Goal: Task Accomplishment & Management: Use online tool/utility

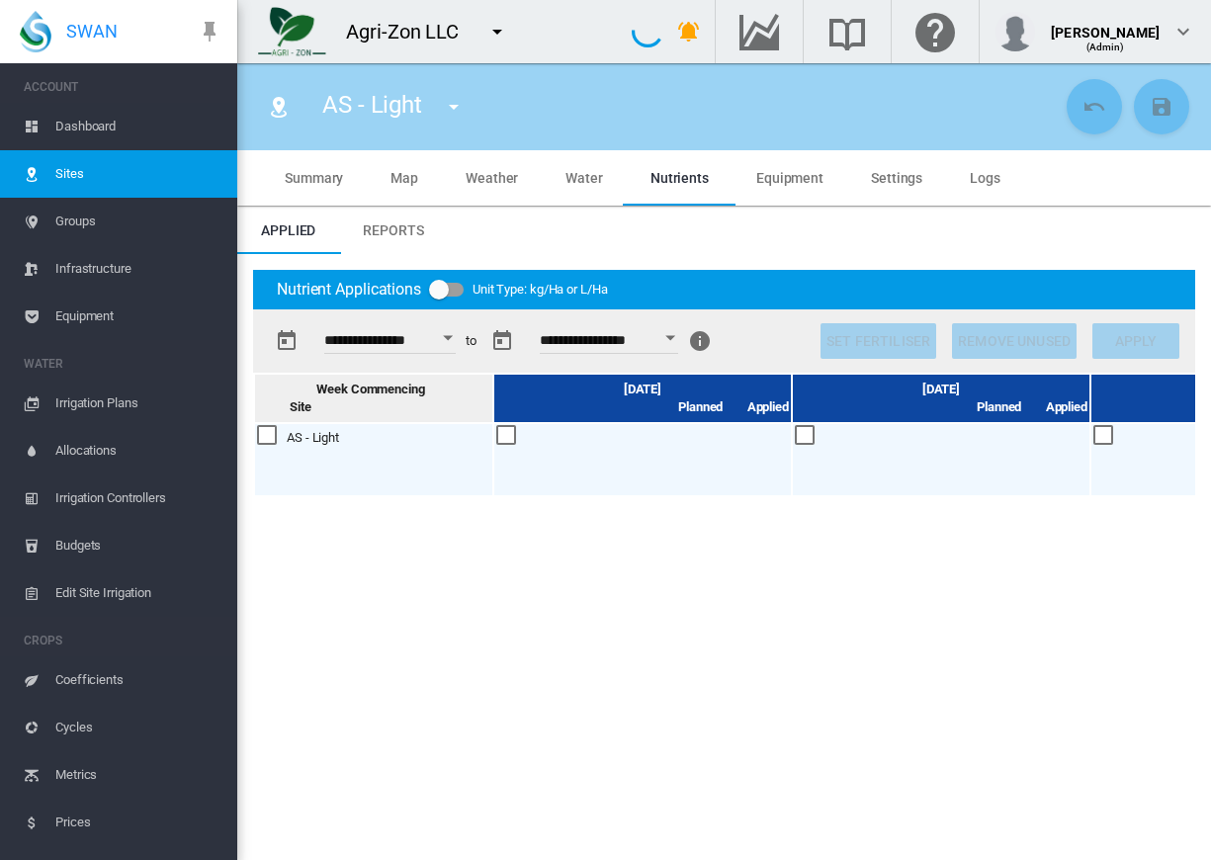
click at [499, 36] on md-icon "icon-menu-down" at bounding box center [497, 32] width 24 height 24
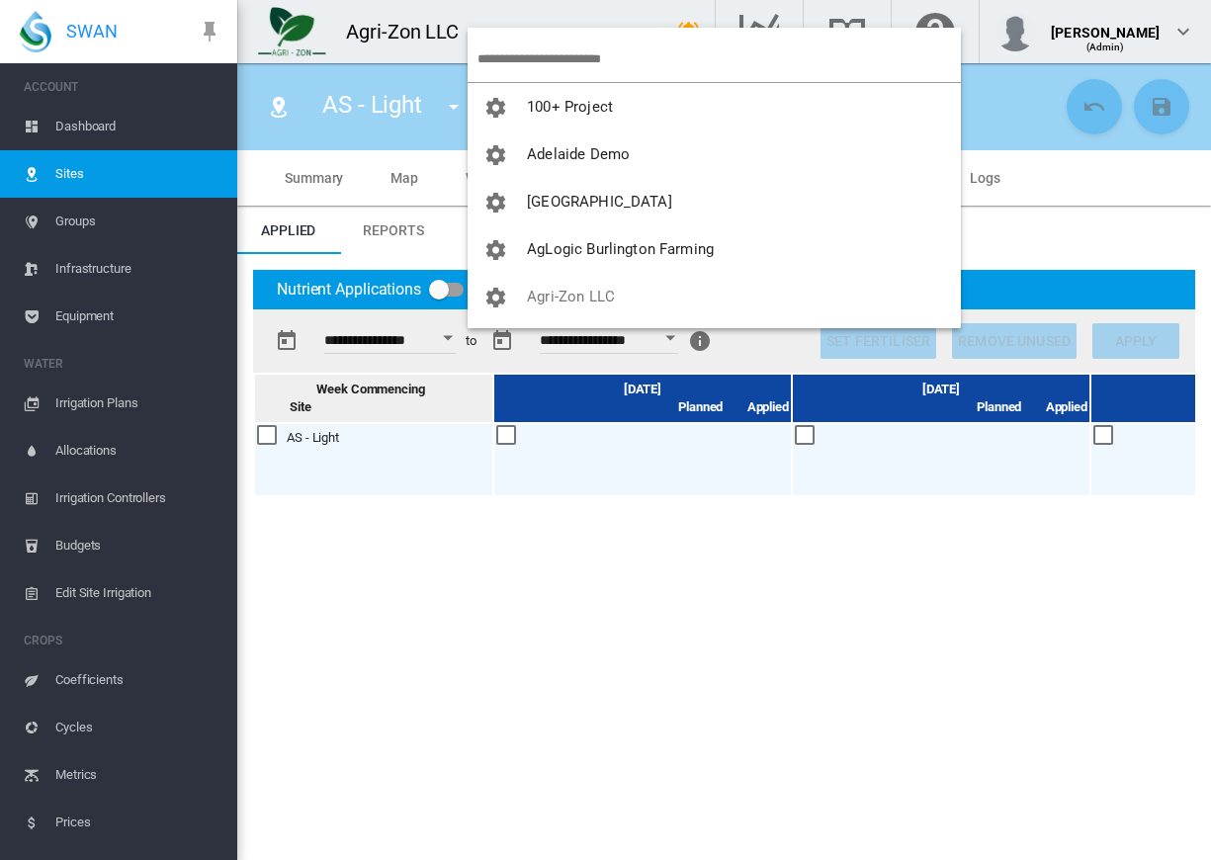
scroll to position [0, 414]
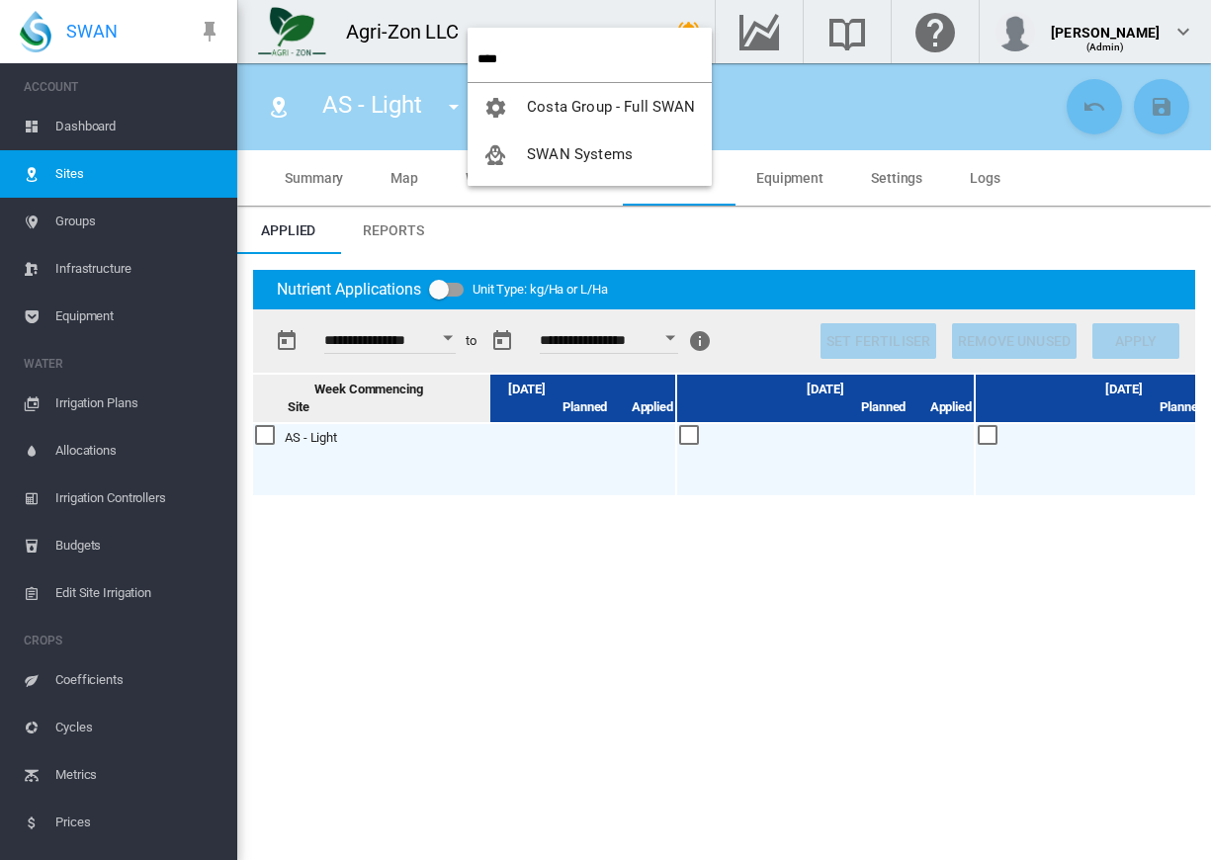
type input "****"
click at [603, 161] on span "SWAN Systems" at bounding box center [580, 154] width 106 height 18
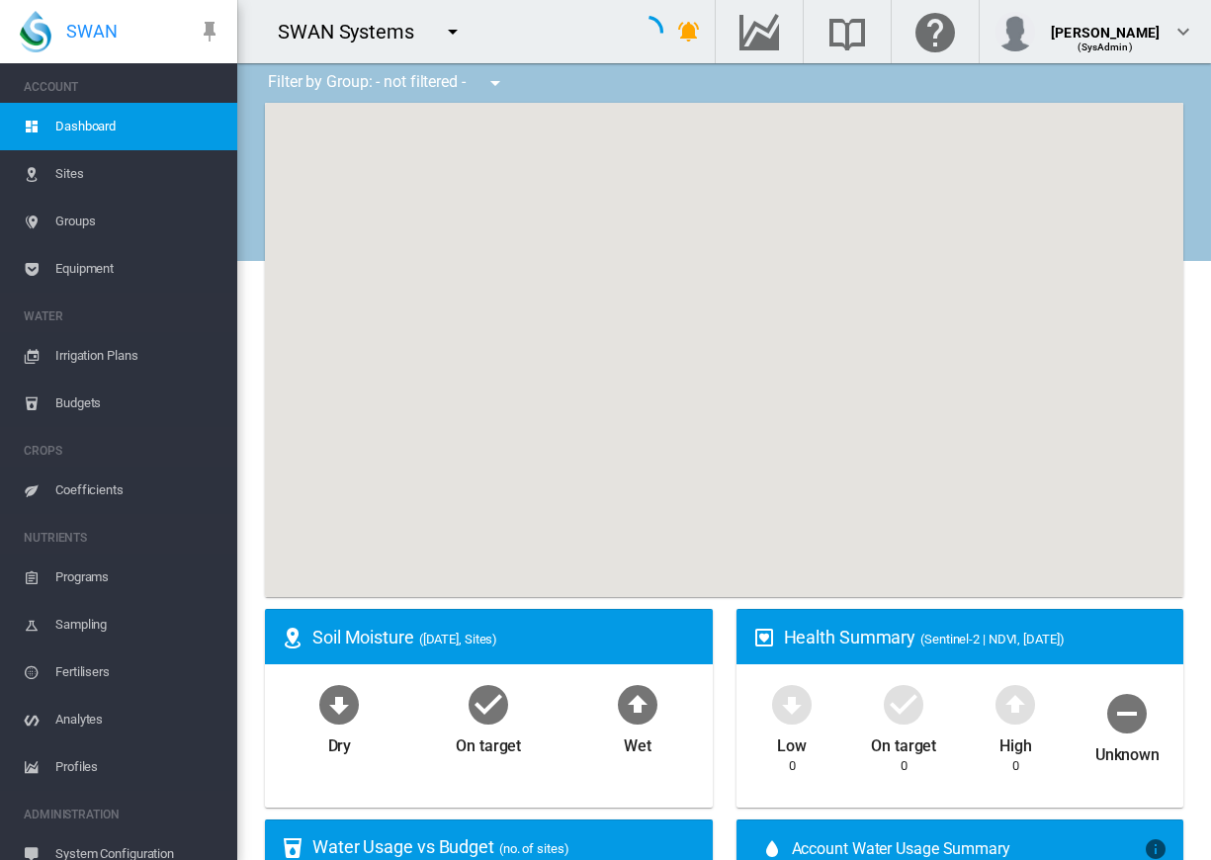
scroll to position [255, 0]
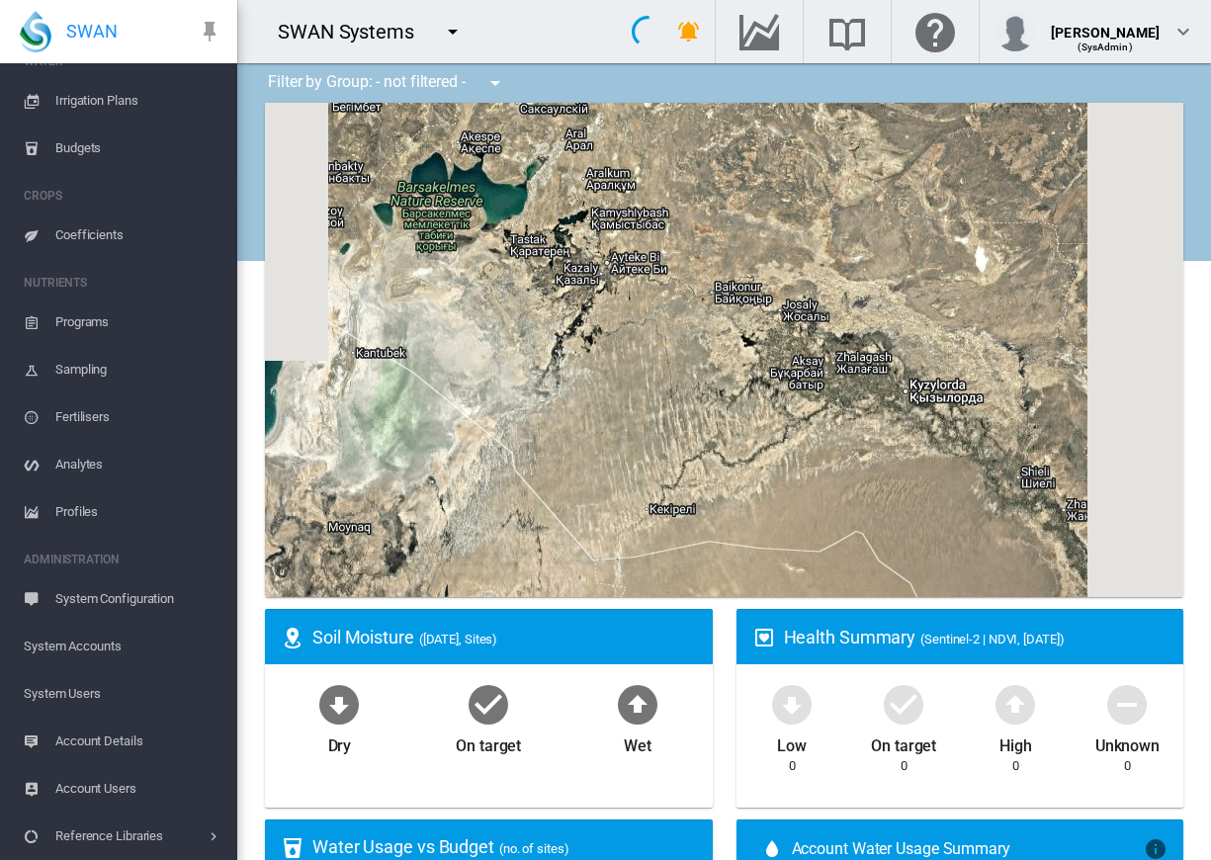
click at [86, 688] on span "System Users" at bounding box center [123, 693] width 198 height 47
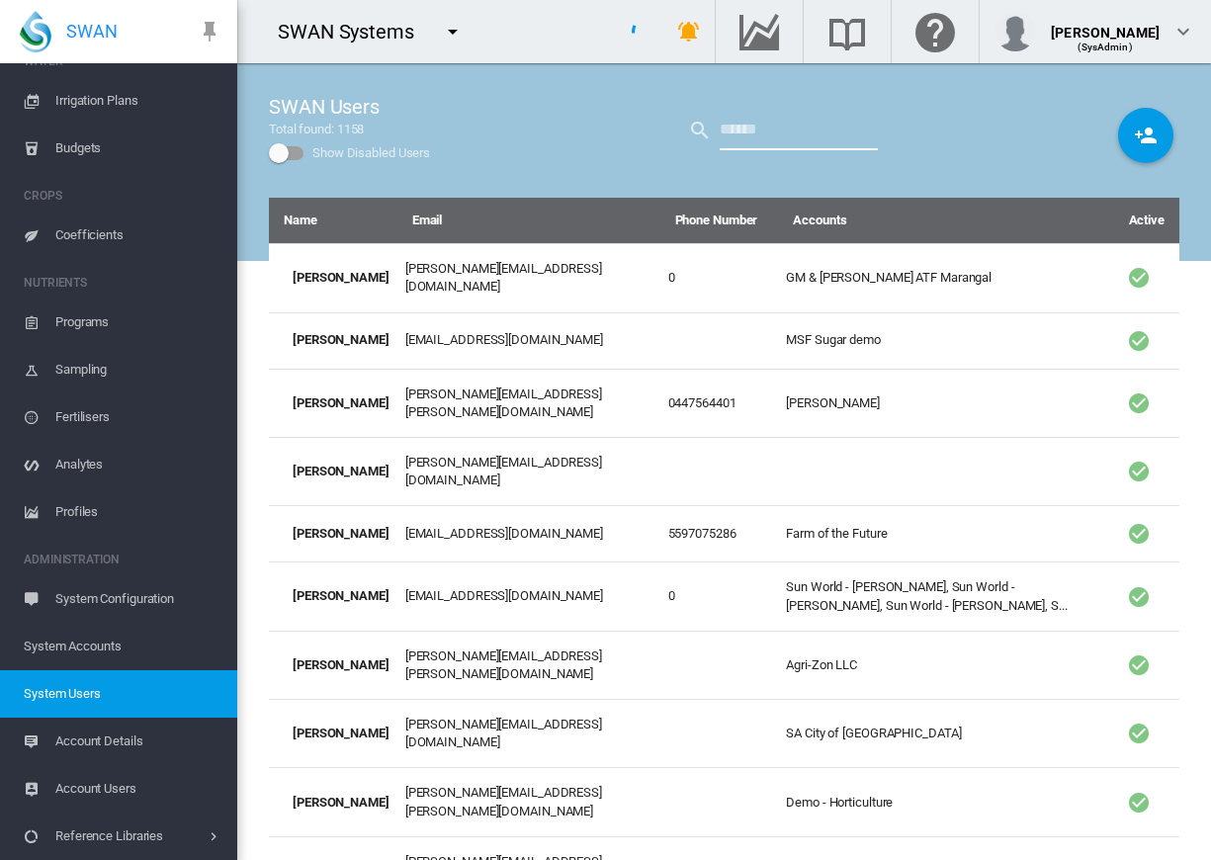
click at [763, 128] on input "text" at bounding box center [799, 131] width 158 height 40
type input "****"
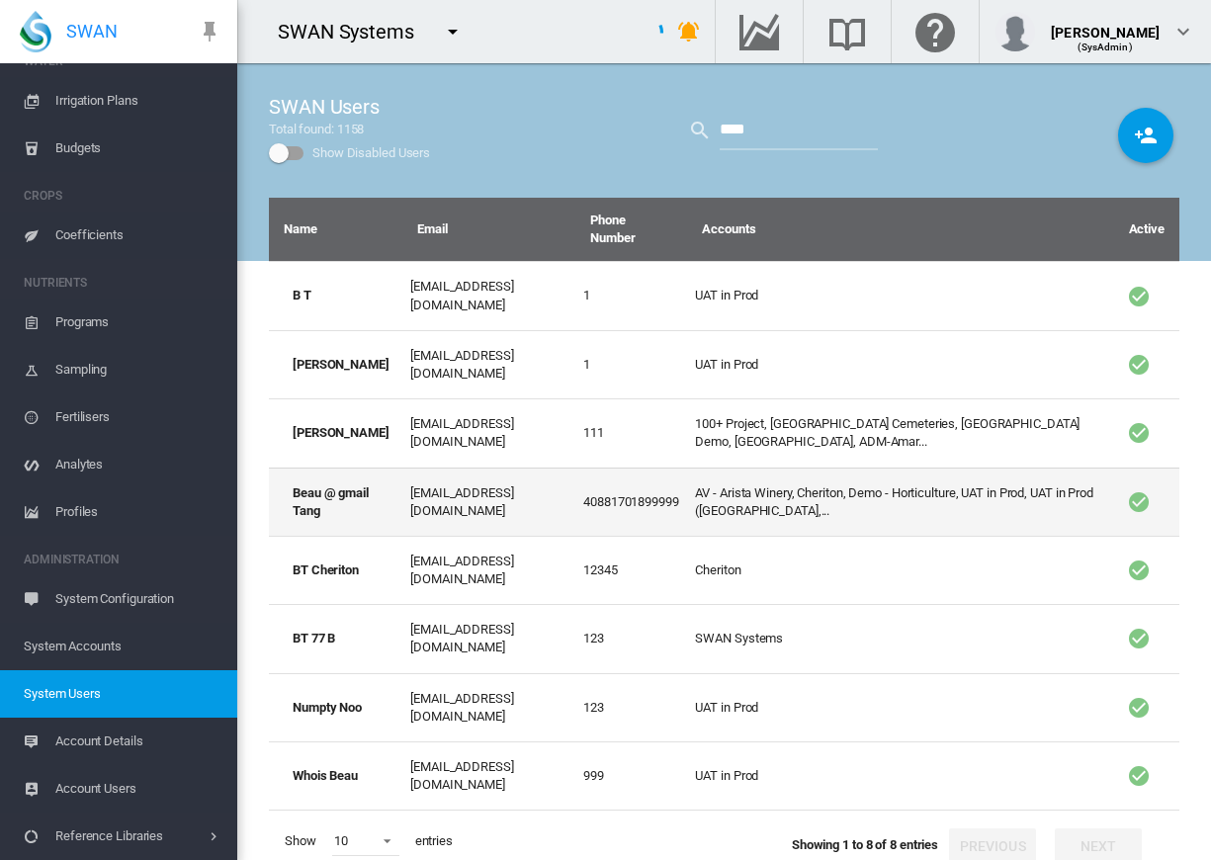
click at [450, 468] on td "[EMAIL_ADDRESS][DOMAIN_NAME]" at bounding box center [488, 502] width 173 height 68
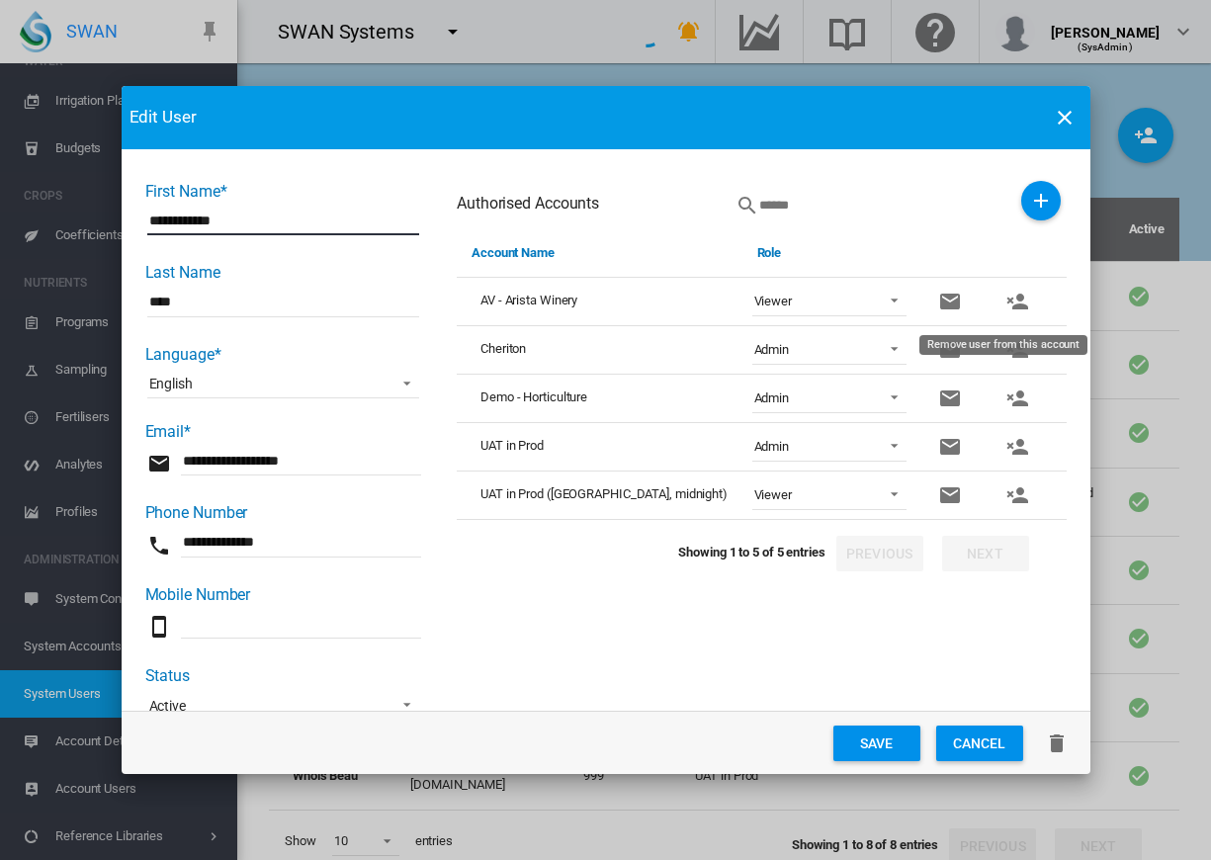
click at [1008, 301] on md-icon "icon-account-remove" at bounding box center [1017, 302] width 24 height 24
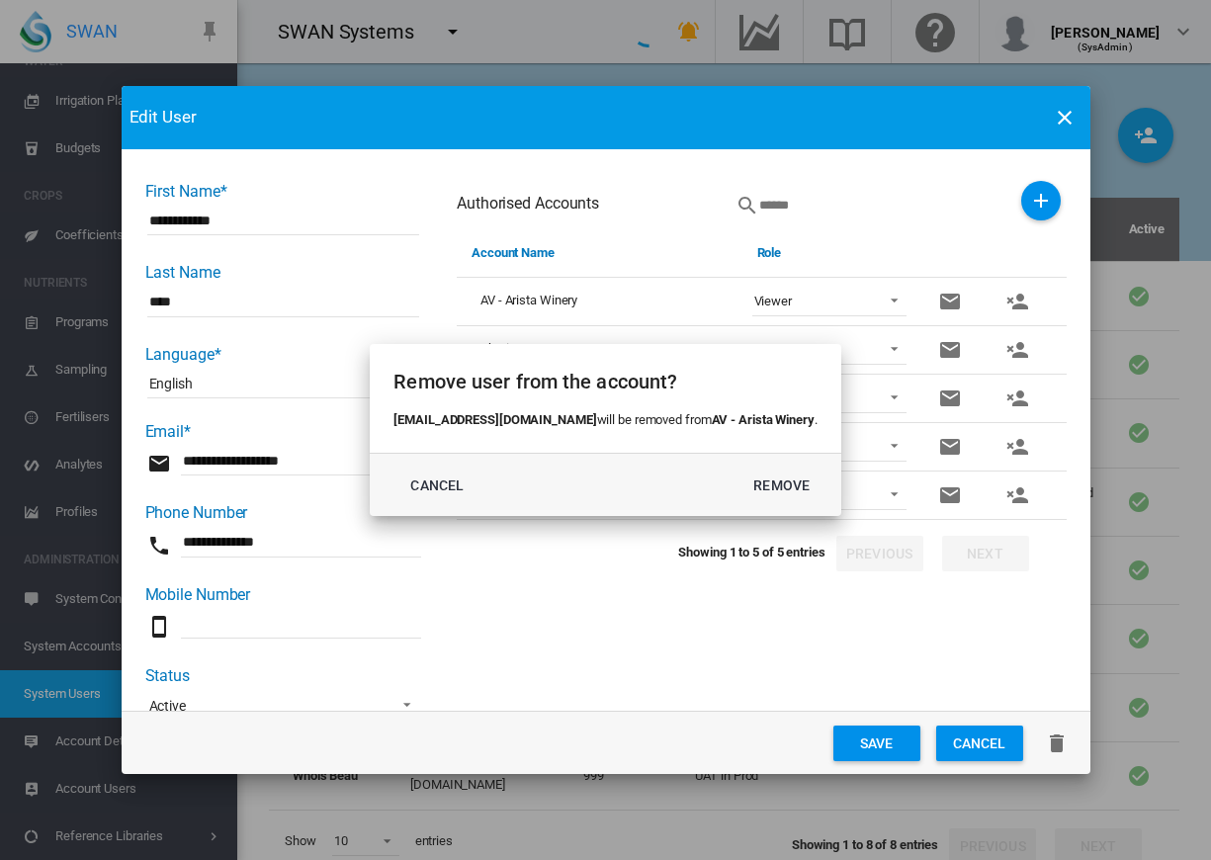
click at [1008, 301] on div "Remove user from the account? [EMAIL_ADDRESS][DOMAIN_NAME] will be removed from…" at bounding box center [605, 430] width 1211 height 860
click at [760, 485] on button "REMOVE" at bounding box center [782, 486] width 87 height 36
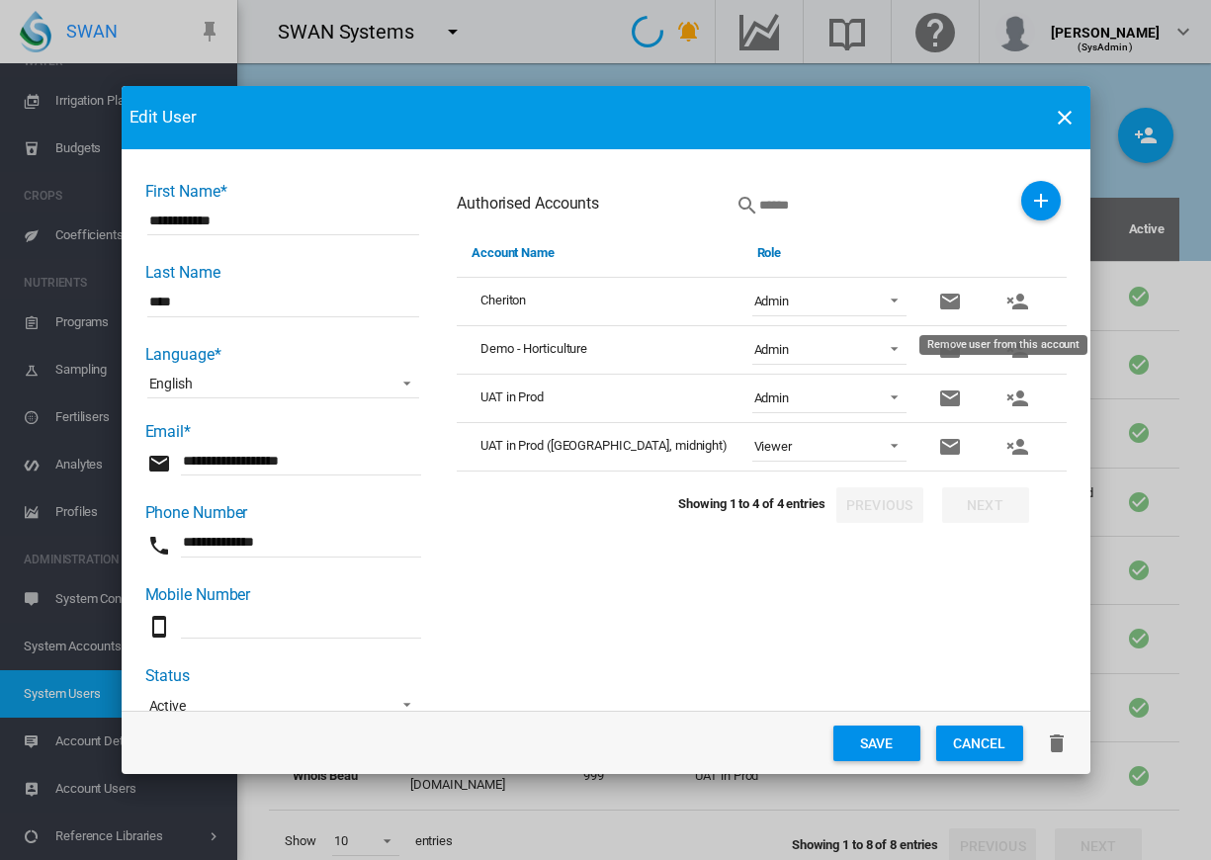
click at [1006, 306] on md-icon "icon-account-remove" at bounding box center [1017, 302] width 24 height 24
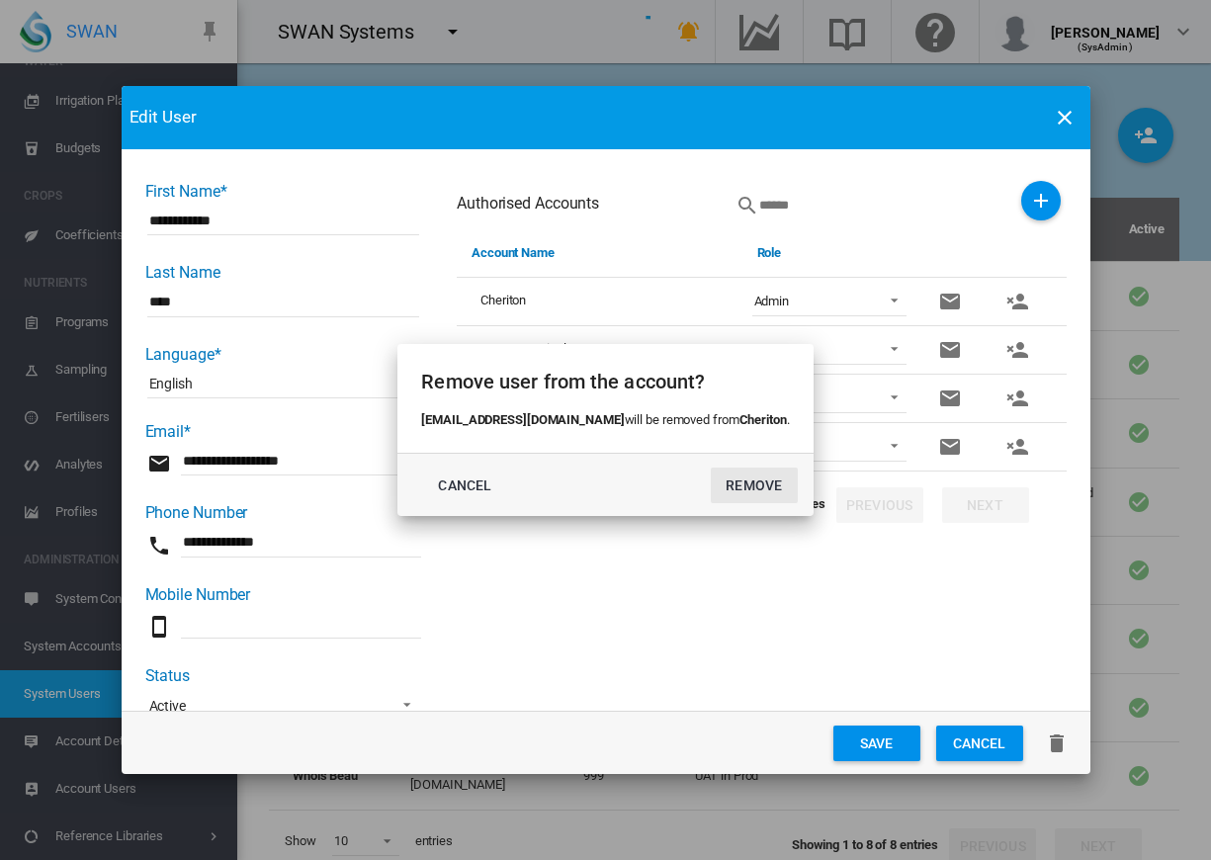
click at [733, 481] on button "REMOVE" at bounding box center [754, 486] width 87 height 36
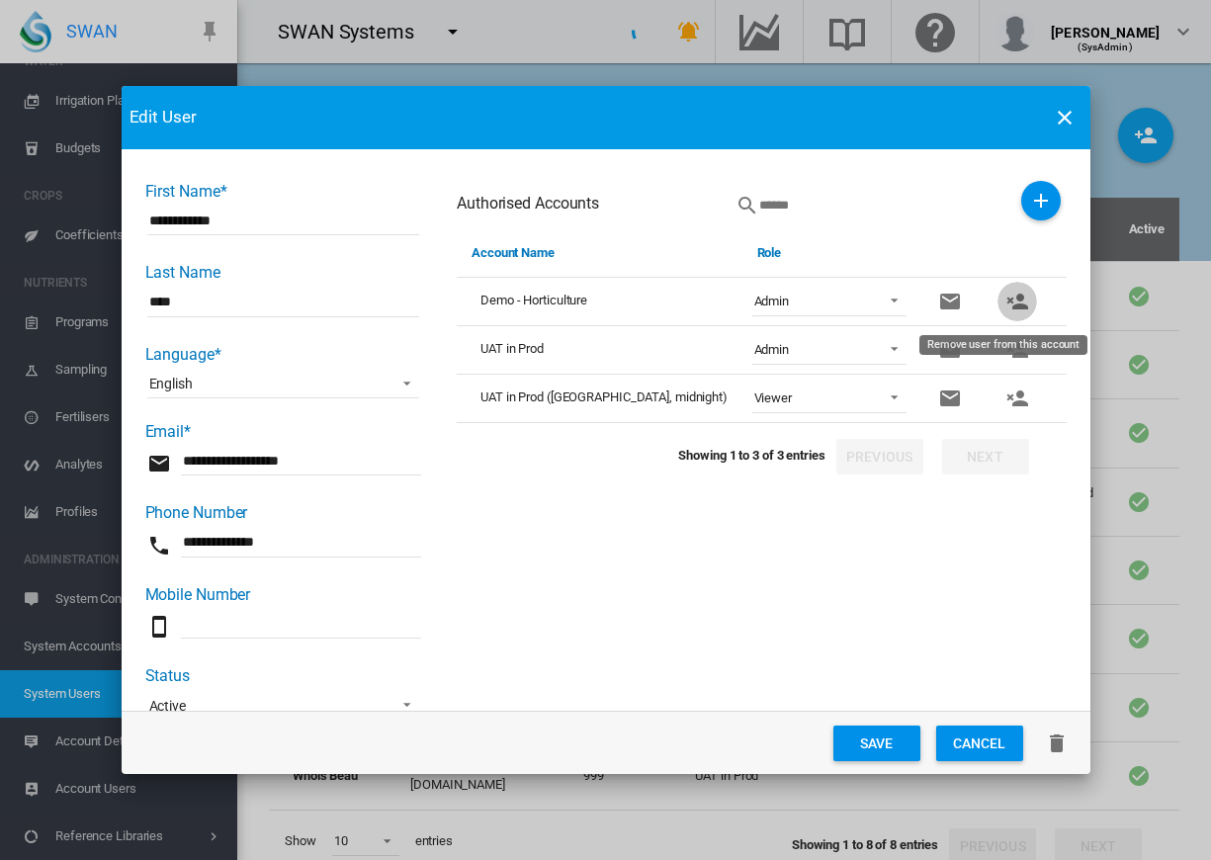
drag, startPoint x: 994, startPoint y: 299, endPoint x: 949, endPoint y: 340, distance: 60.9
click at [1005, 299] on md-icon "icon-account-remove" at bounding box center [1017, 302] width 24 height 24
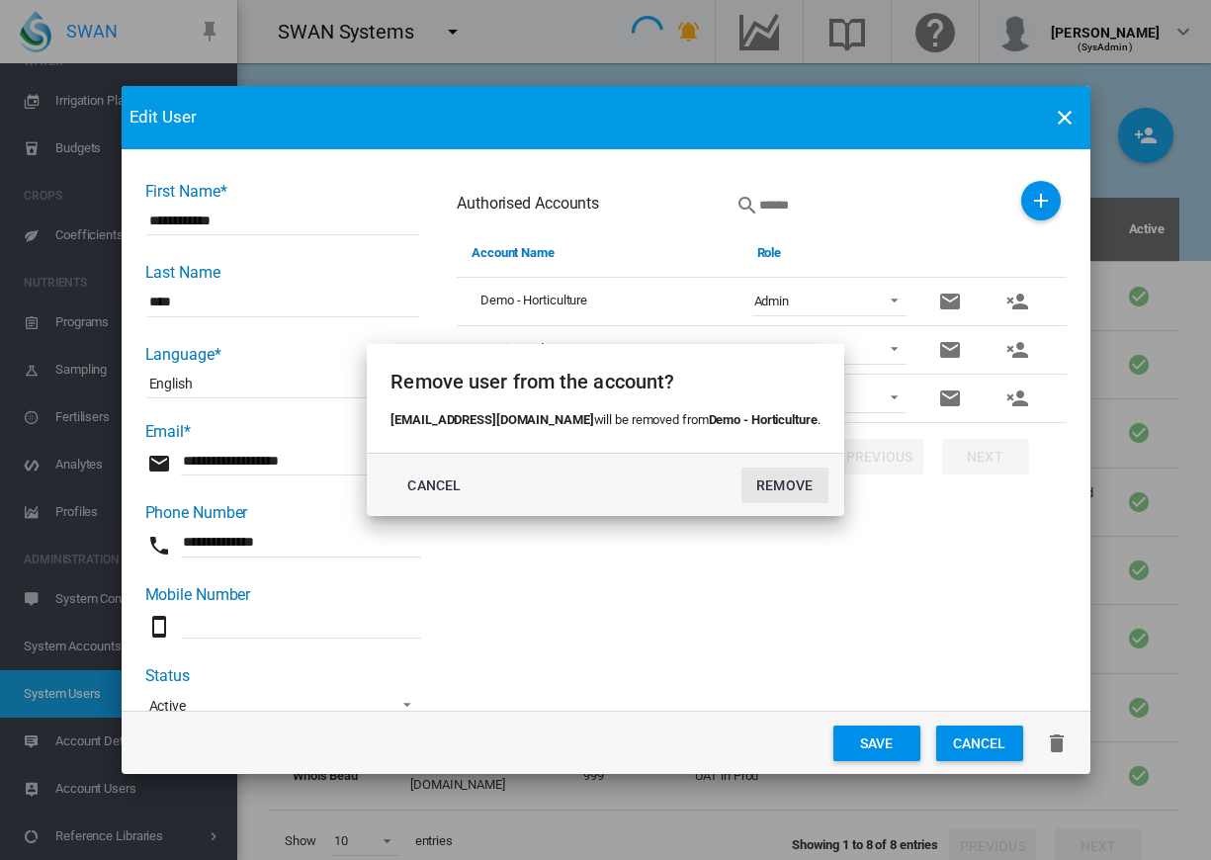
click at [773, 483] on button "REMOVE" at bounding box center [785, 486] width 87 height 36
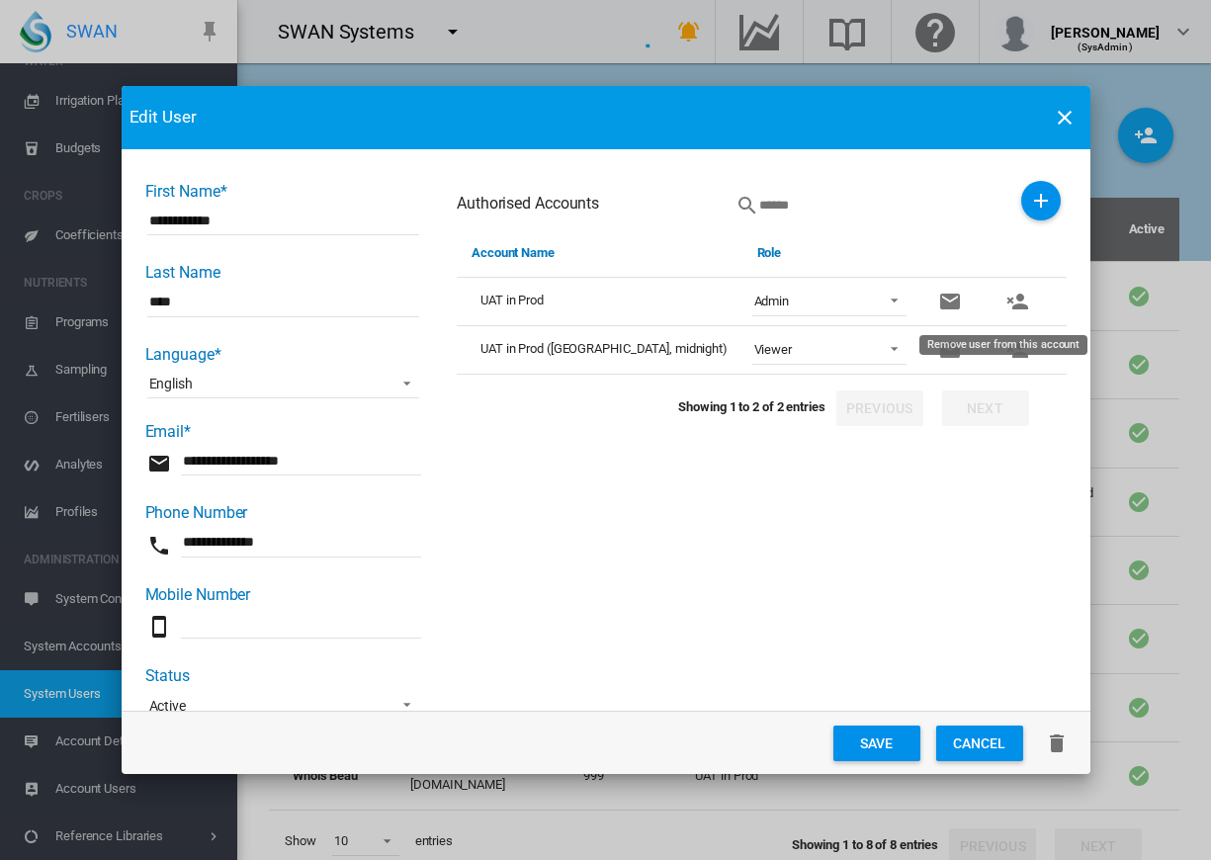
click at [1005, 304] on md-icon "icon-account-remove" at bounding box center [1017, 302] width 24 height 24
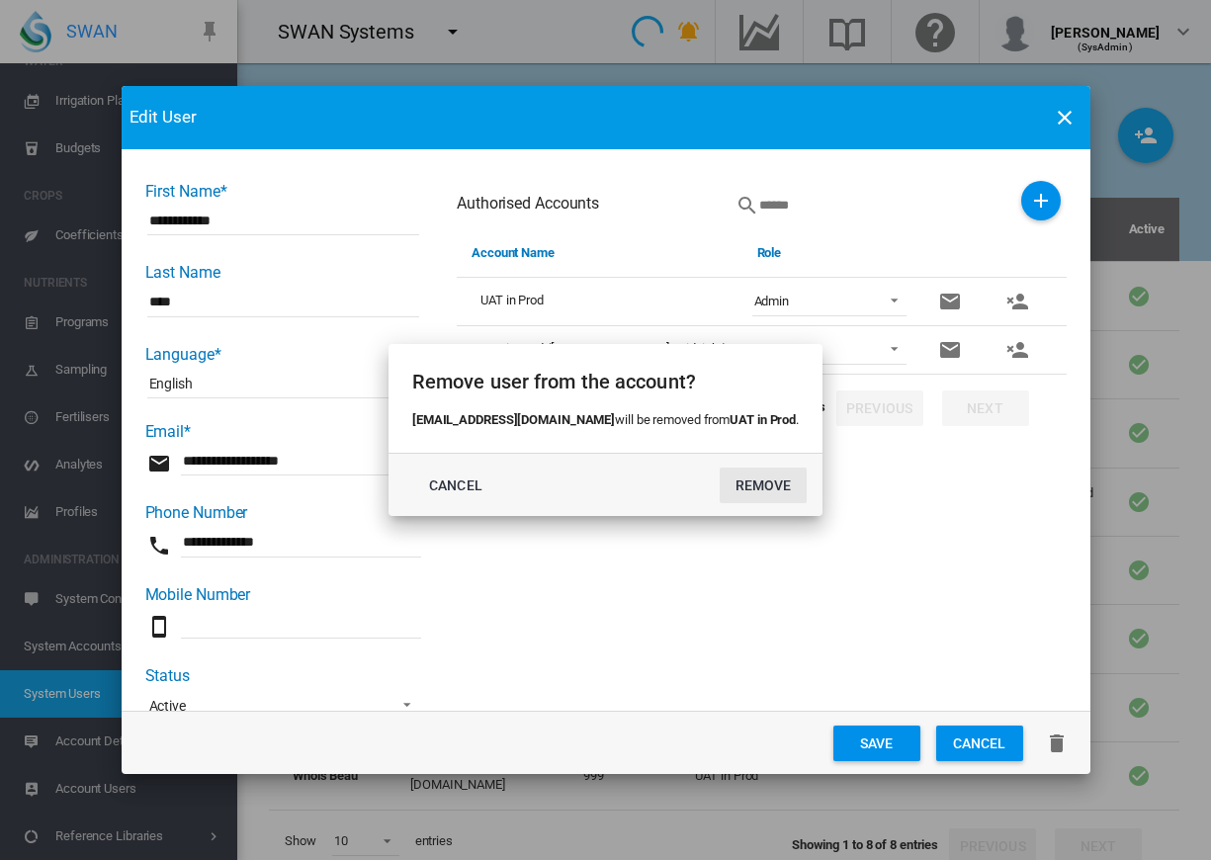
click at [734, 496] on button "REMOVE" at bounding box center [763, 486] width 87 height 36
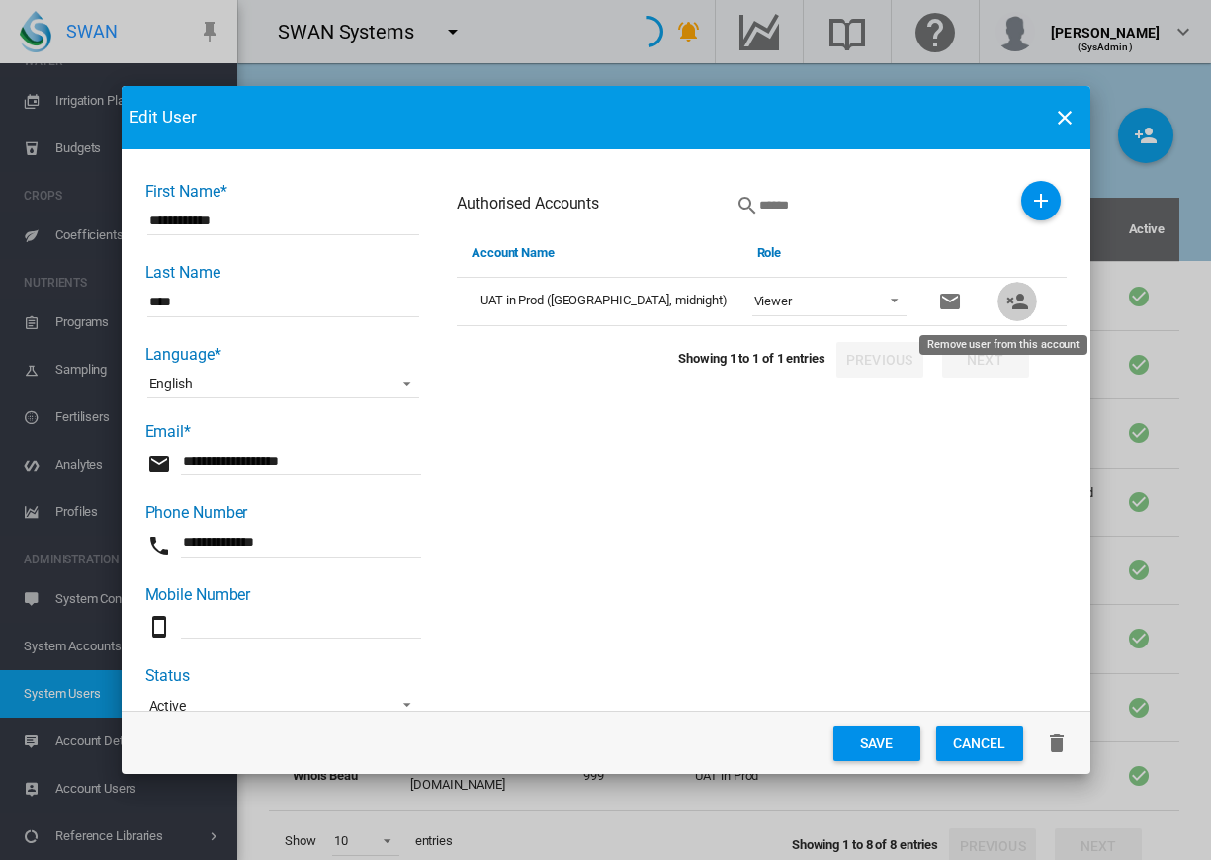
click at [1005, 306] on md-icon "icon-account-remove" at bounding box center [1017, 302] width 24 height 24
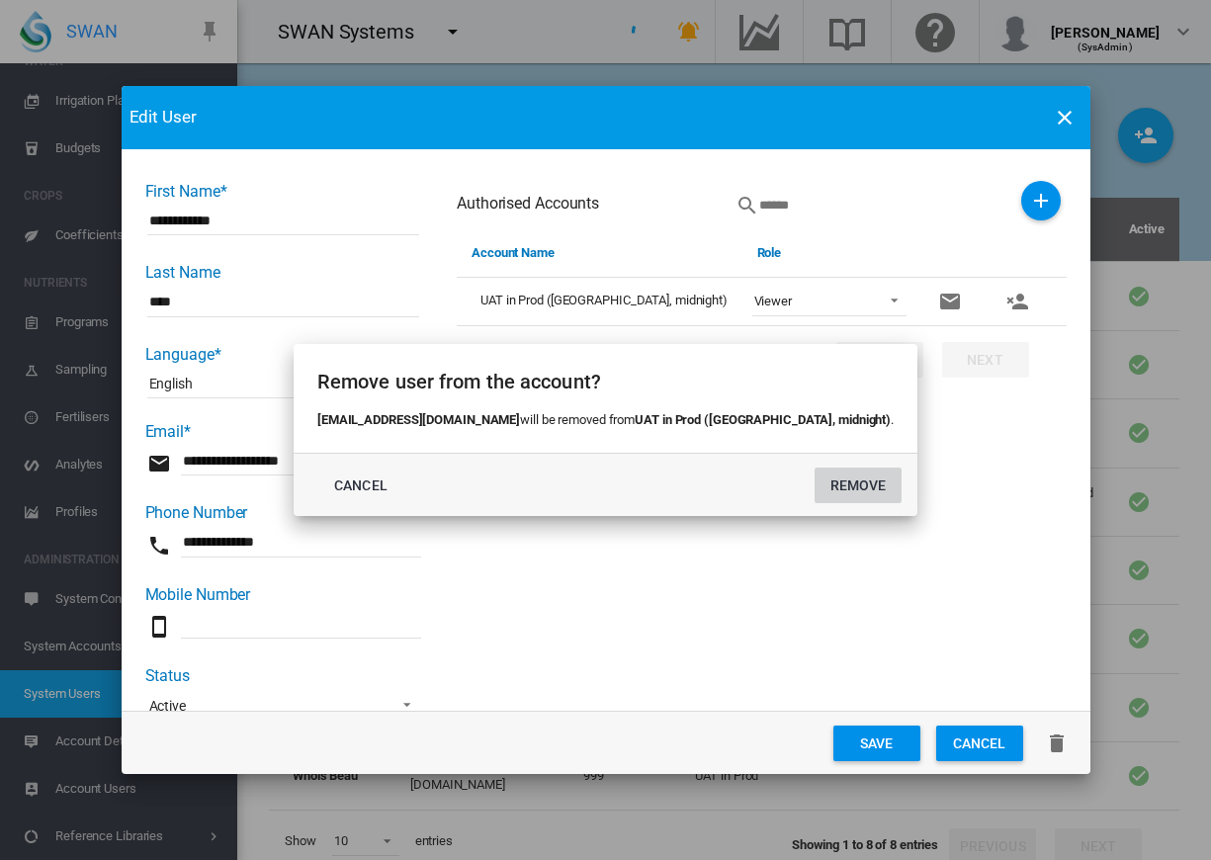
click at [815, 484] on button "REMOVE" at bounding box center [858, 486] width 87 height 36
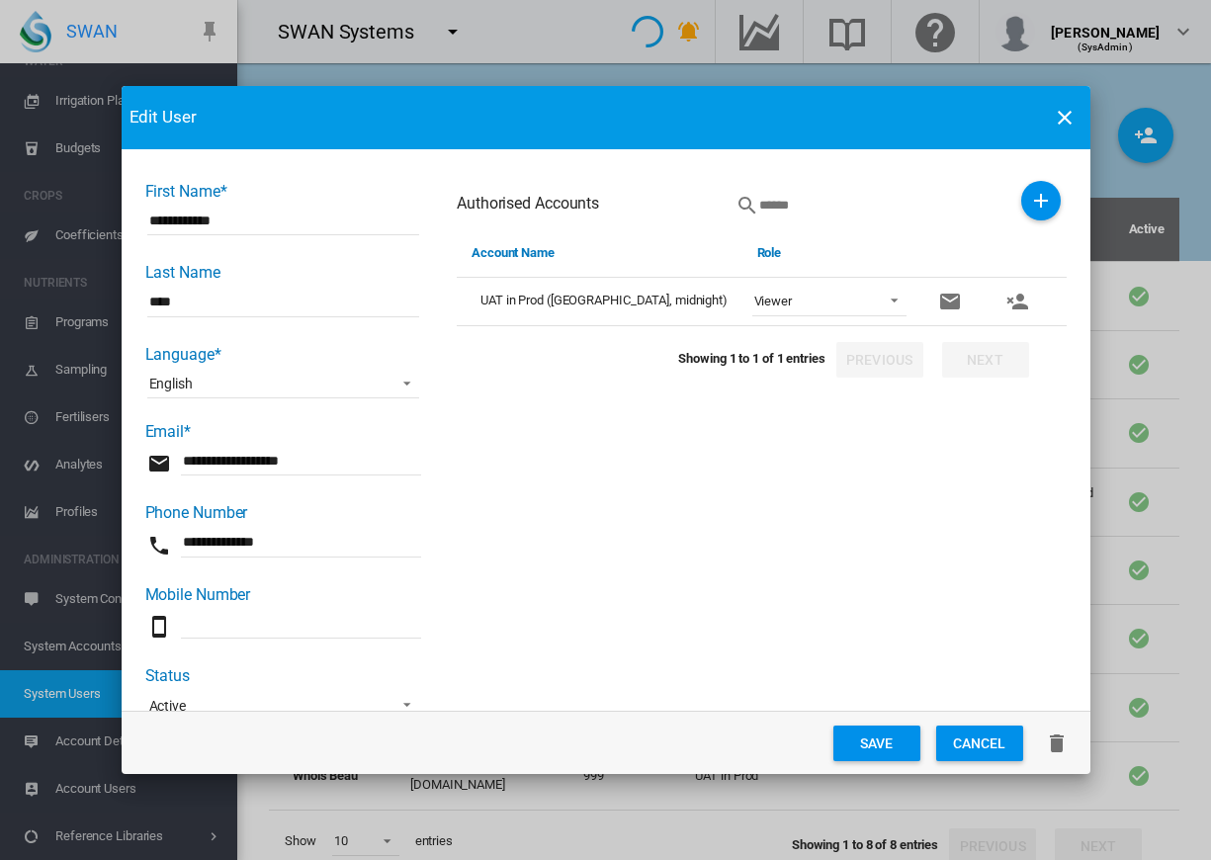
click at [1029, 197] on md-icon "icon-plus" at bounding box center [1041, 201] width 24 height 24
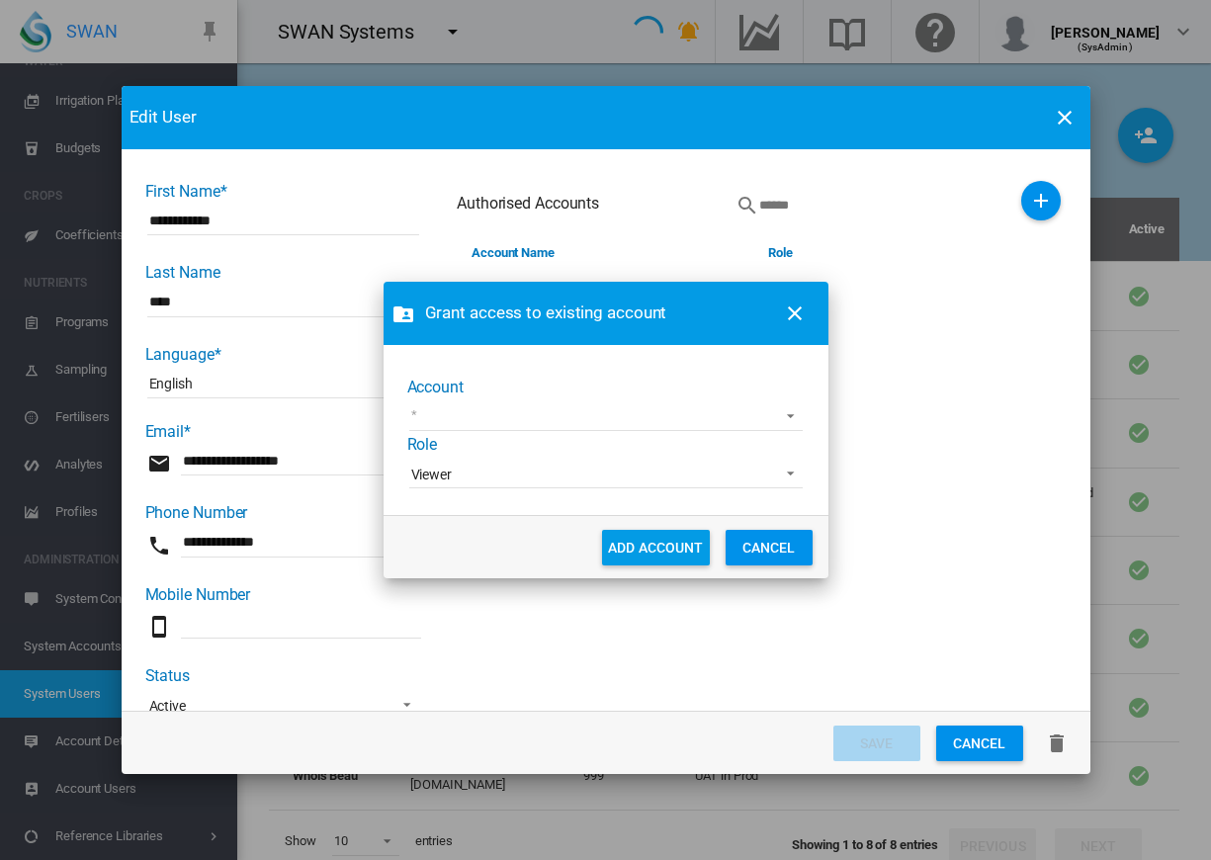
click at [758, 415] on md-select "100+ Project [GEOGRAPHIC_DATA] Demo [GEOGRAPHIC_DATA] Advanced Viticulture AgLo…" at bounding box center [605, 416] width 393 height 30
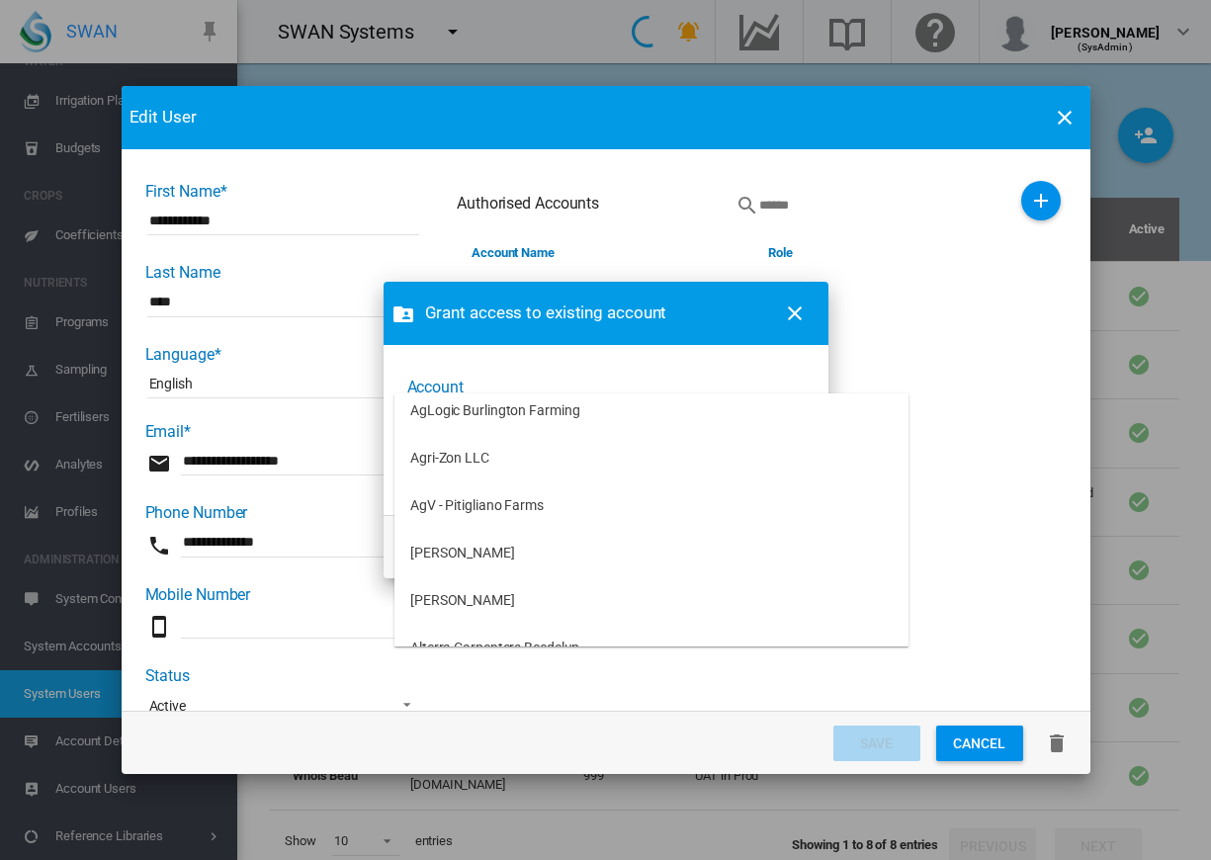
scroll to position [198, 0]
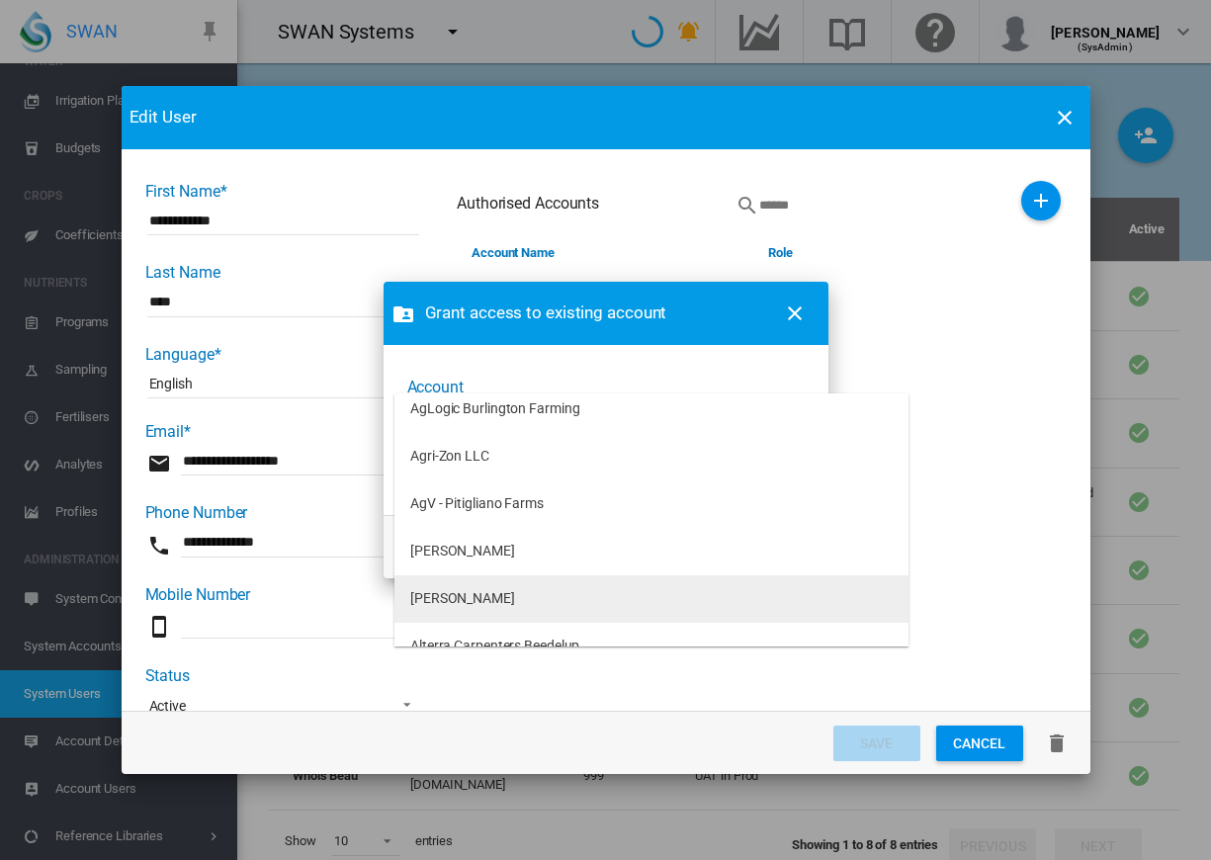
click at [492, 595] on div "[PERSON_NAME]" at bounding box center [462, 599] width 105 height 20
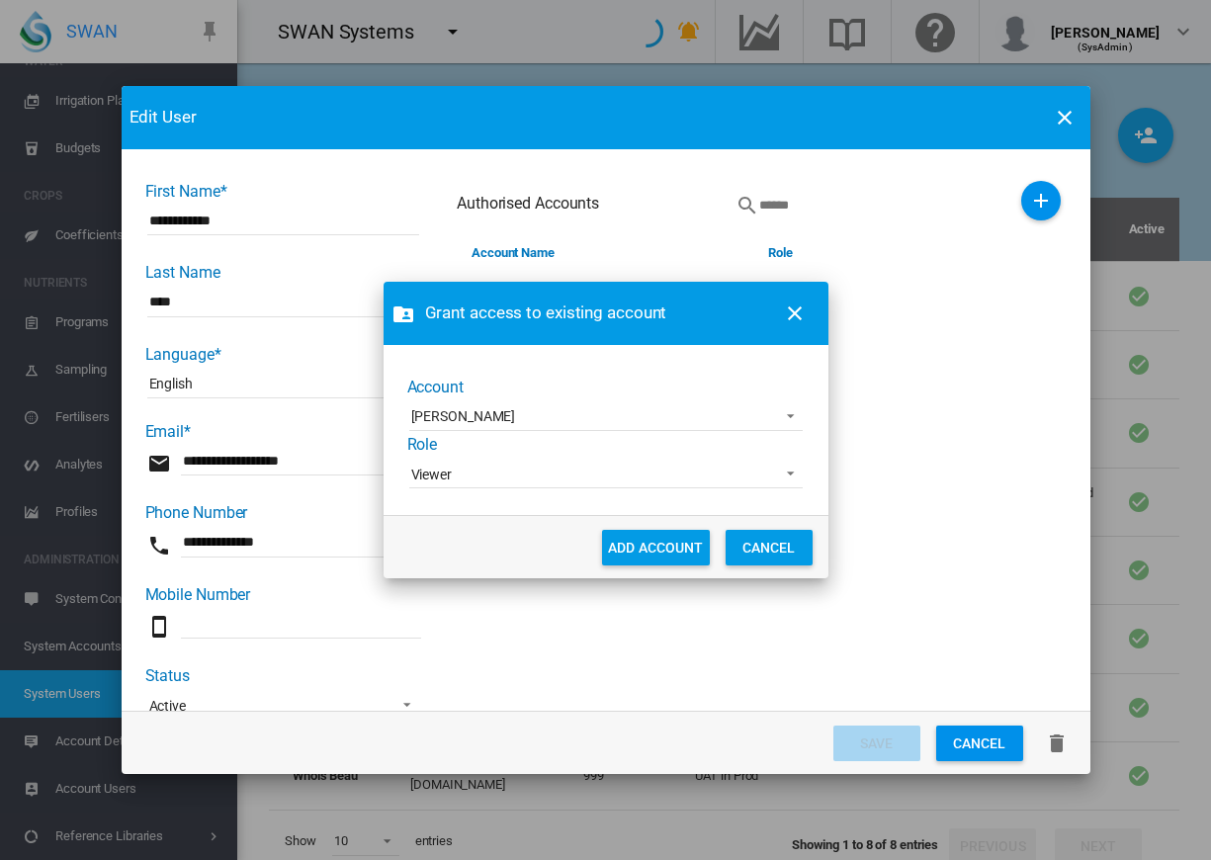
click at [463, 476] on span "Viewer" at bounding box center [590, 476] width 358 height 20
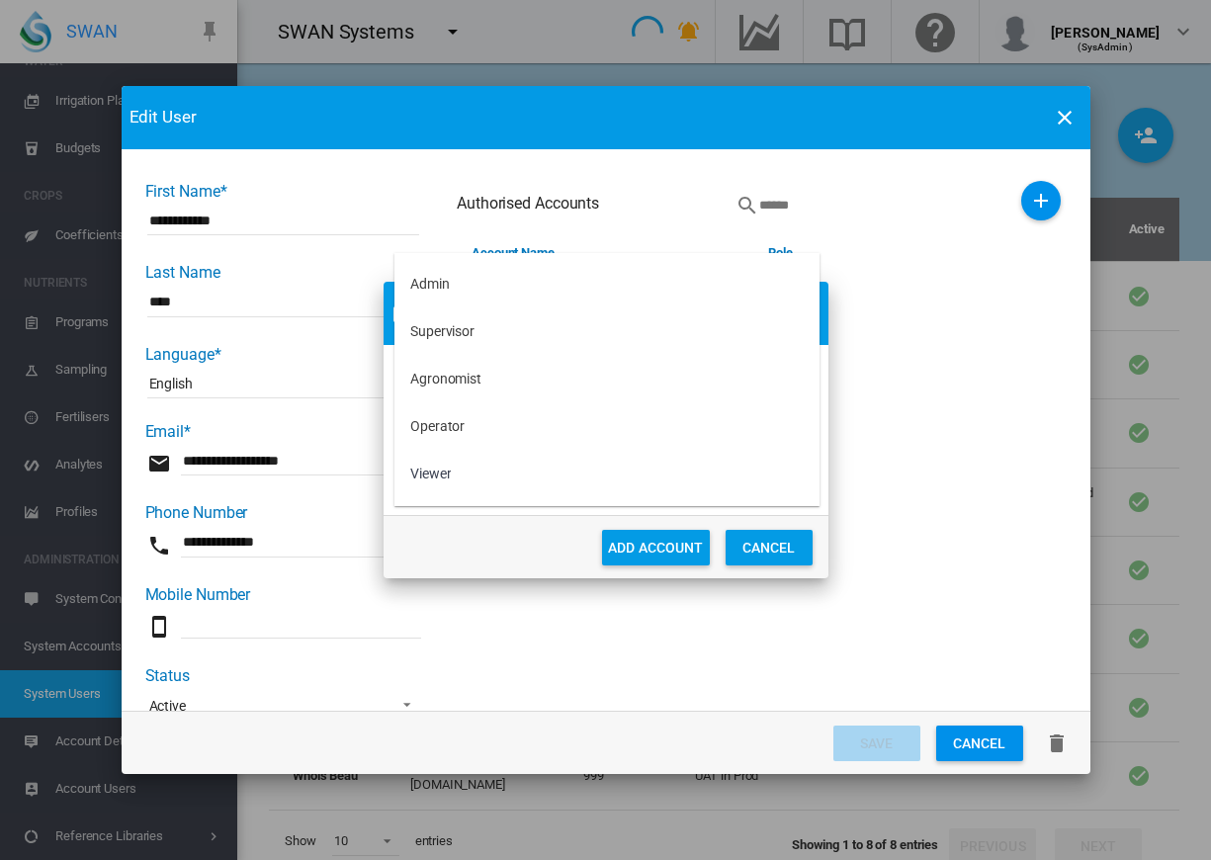
click at [374, 538] on md-backdrop at bounding box center [605, 430] width 1211 height 860
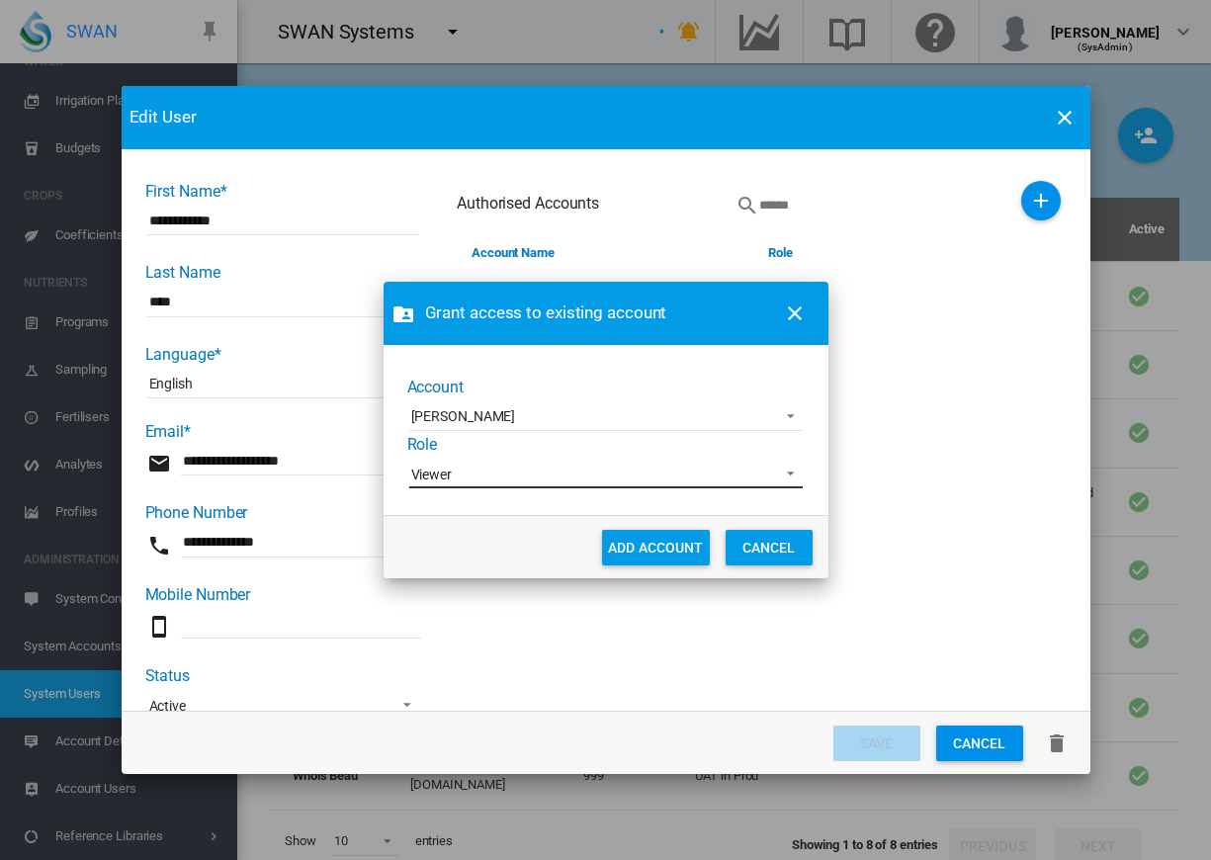
click at [450, 530] on md-dialog-actions "ADD ACCOUNT CANCEL" at bounding box center [606, 546] width 445 height 63
click at [652, 544] on button "ADD ACCOUNT" at bounding box center [656, 548] width 108 height 36
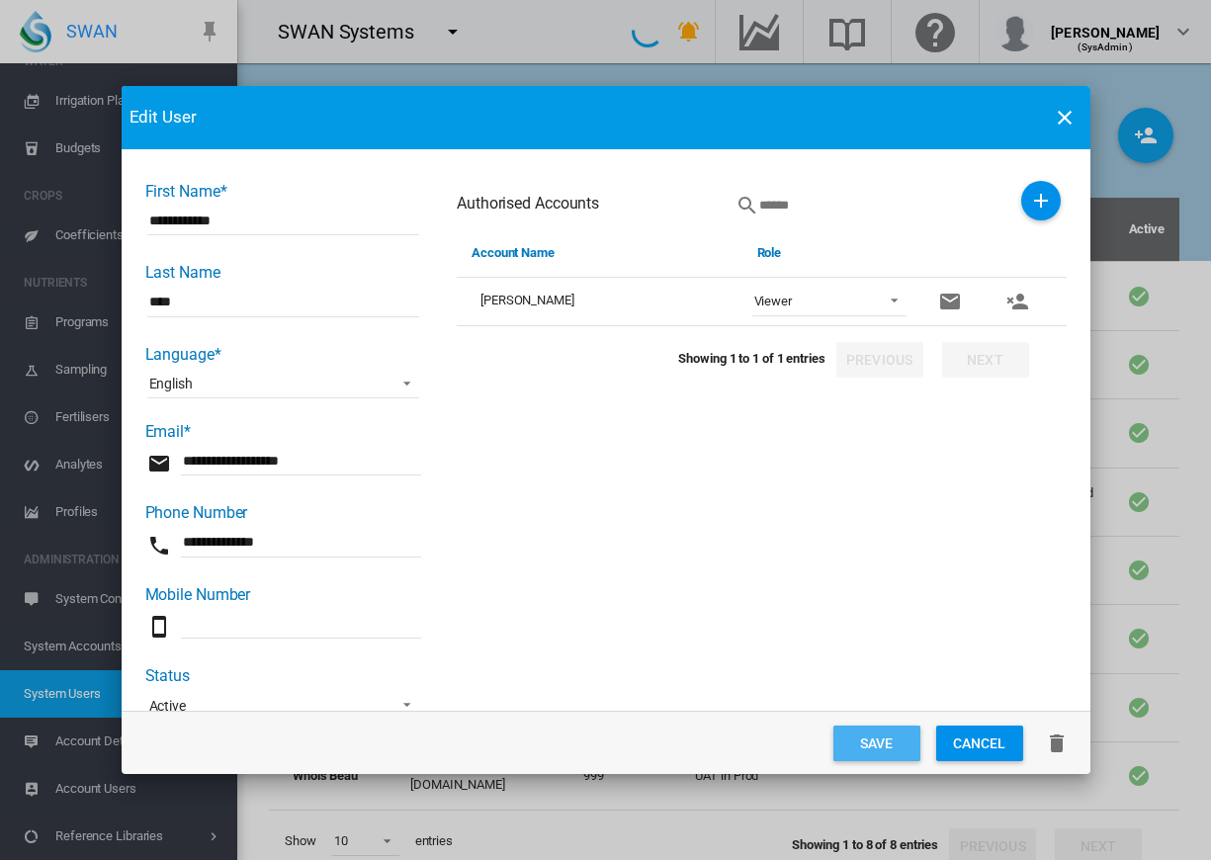
click at [890, 743] on button "Save" at bounding box center [876, 744] width 87 height 36
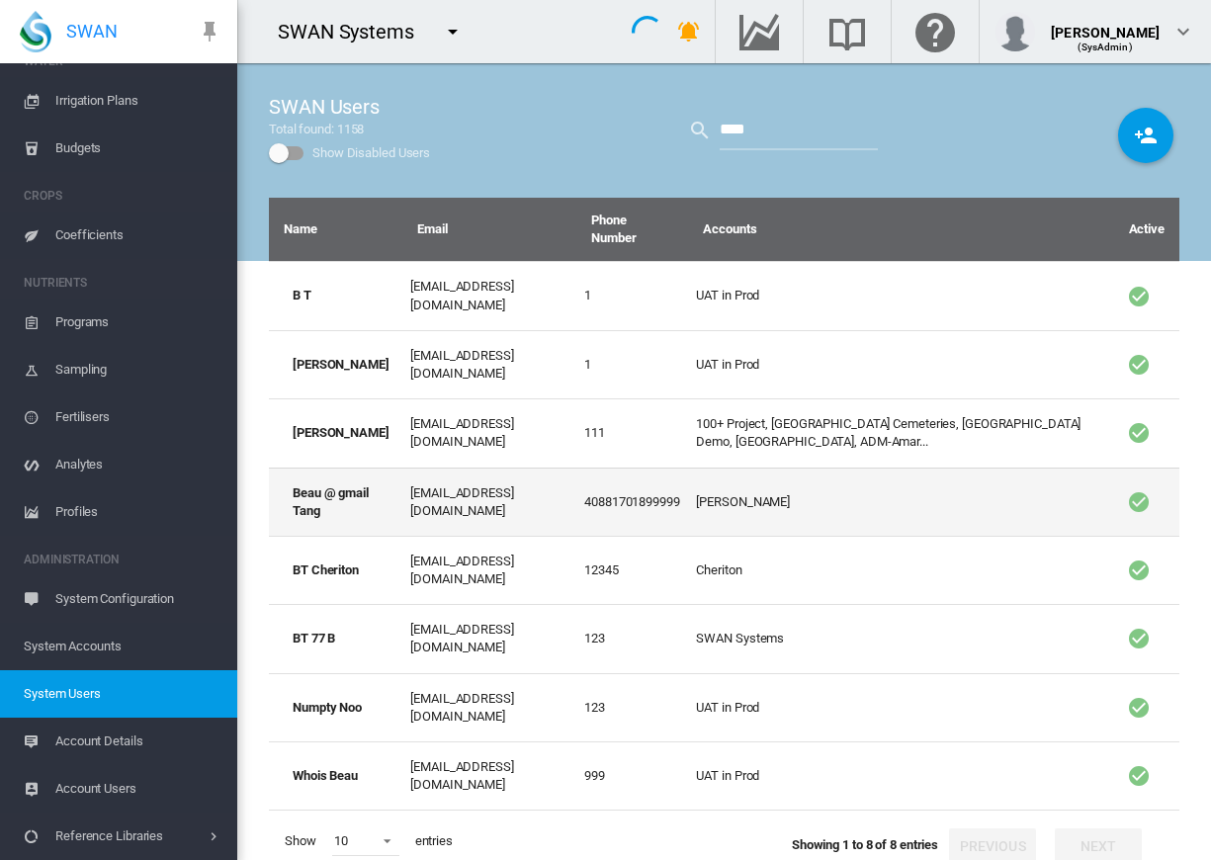
click at [517, 468] on td "[EMAIL_ADDRESS][DOMAIN_NAME]" at bounding box center [489, 502] width 174 height 68
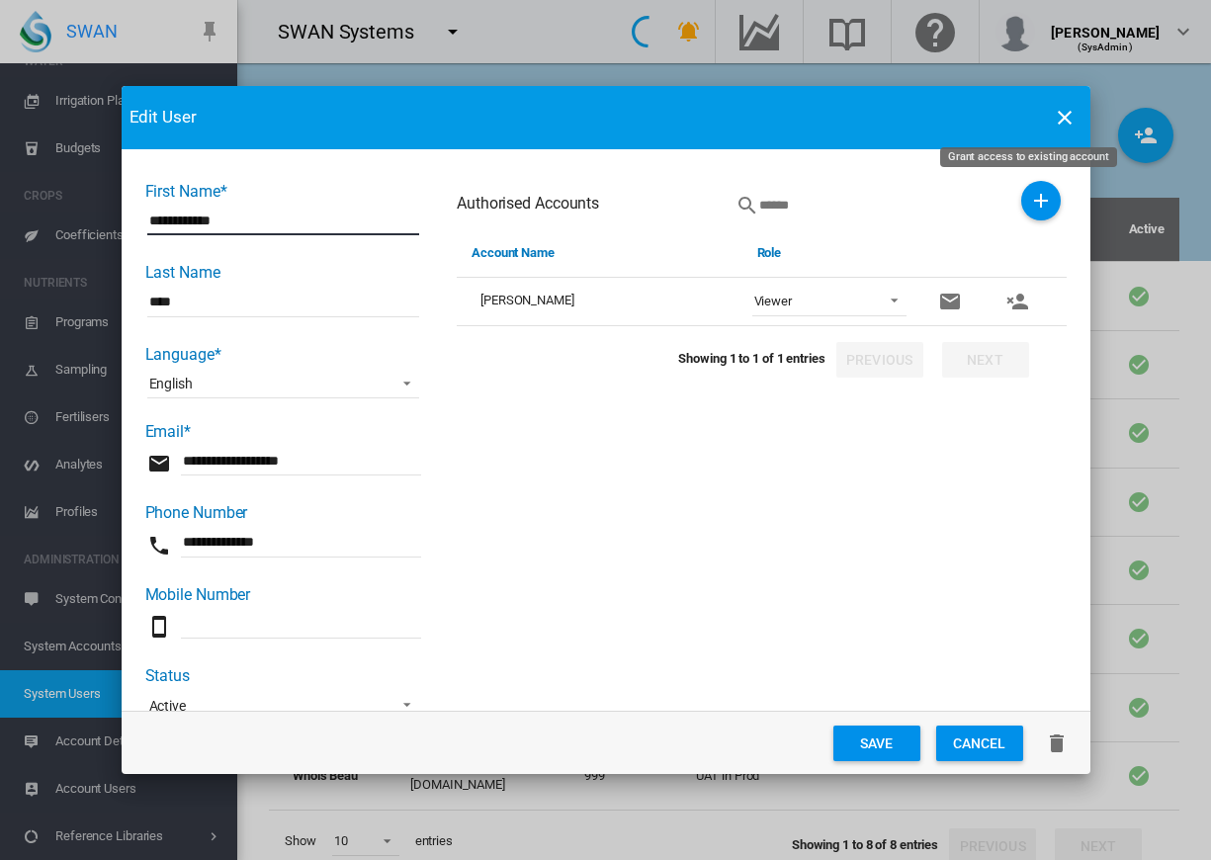
click at [1033, 194] on md-icon "icon-plus" at bounding box center [1041, 201] width 24 height 24
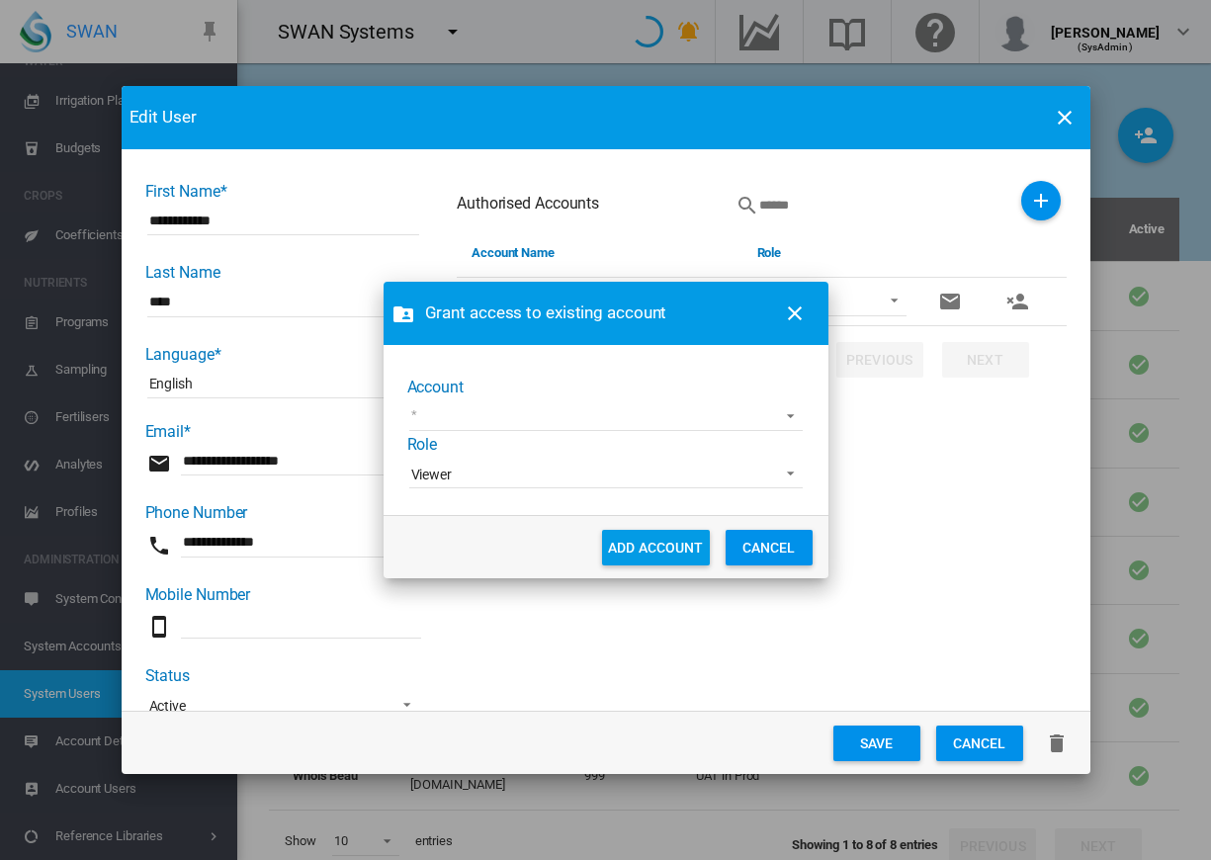
click at [542, 413] on md-select "100+ Project [GEOGRAPHIC_DATA] Demo [GEOGRAPHIC_DATA] Advanced Viticulture AgLo…" at bounding box center [605, 416] width 393 height 30
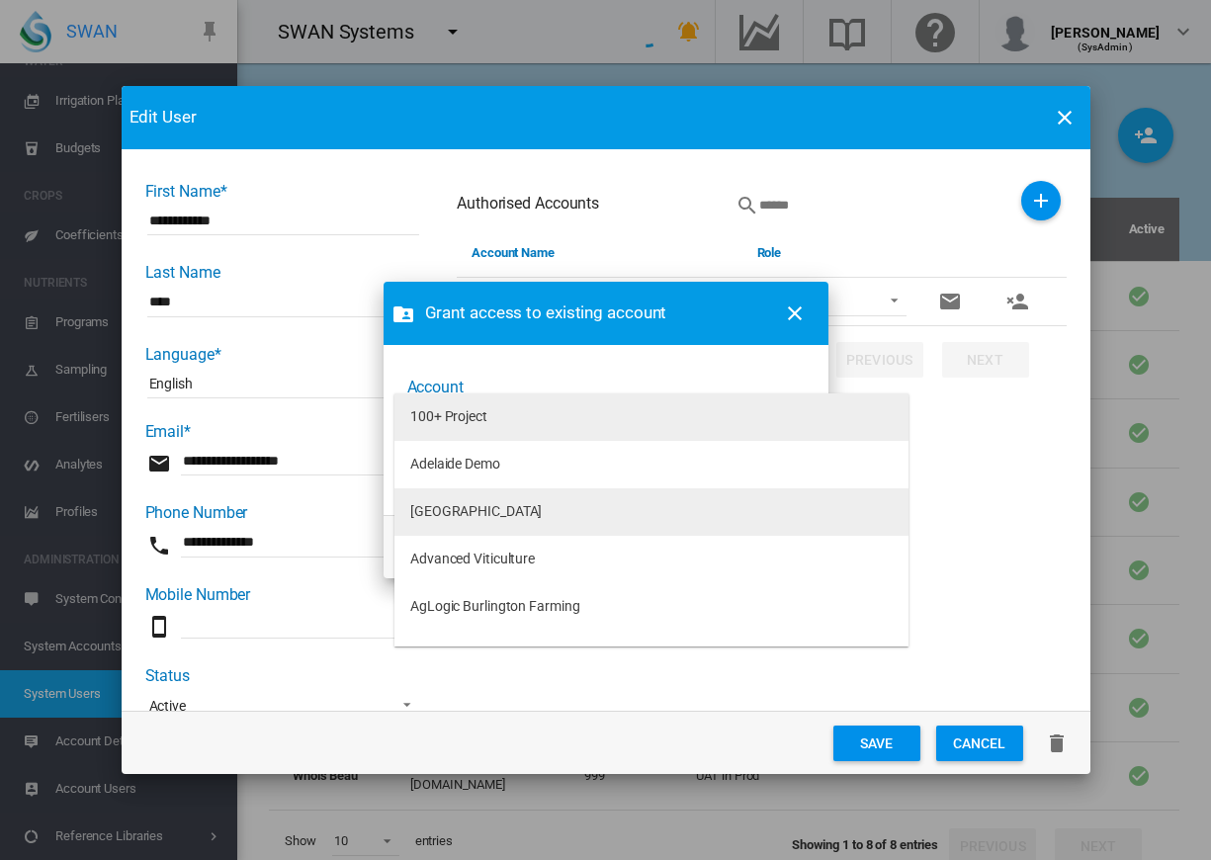
scroll to position [99, 0]
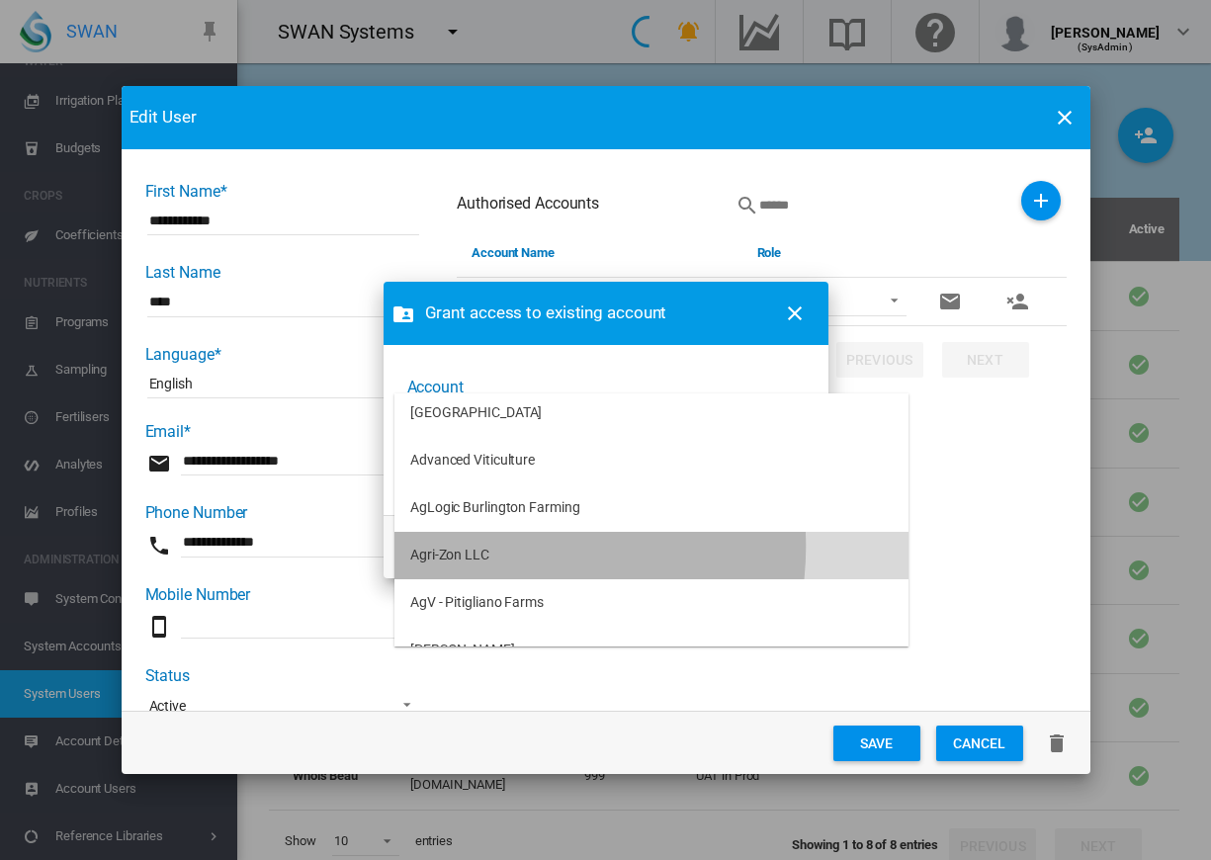
click at [495, 547] on md-option "Agri-Zon LLC" at bounding box center [651, 555] width 514 height 47
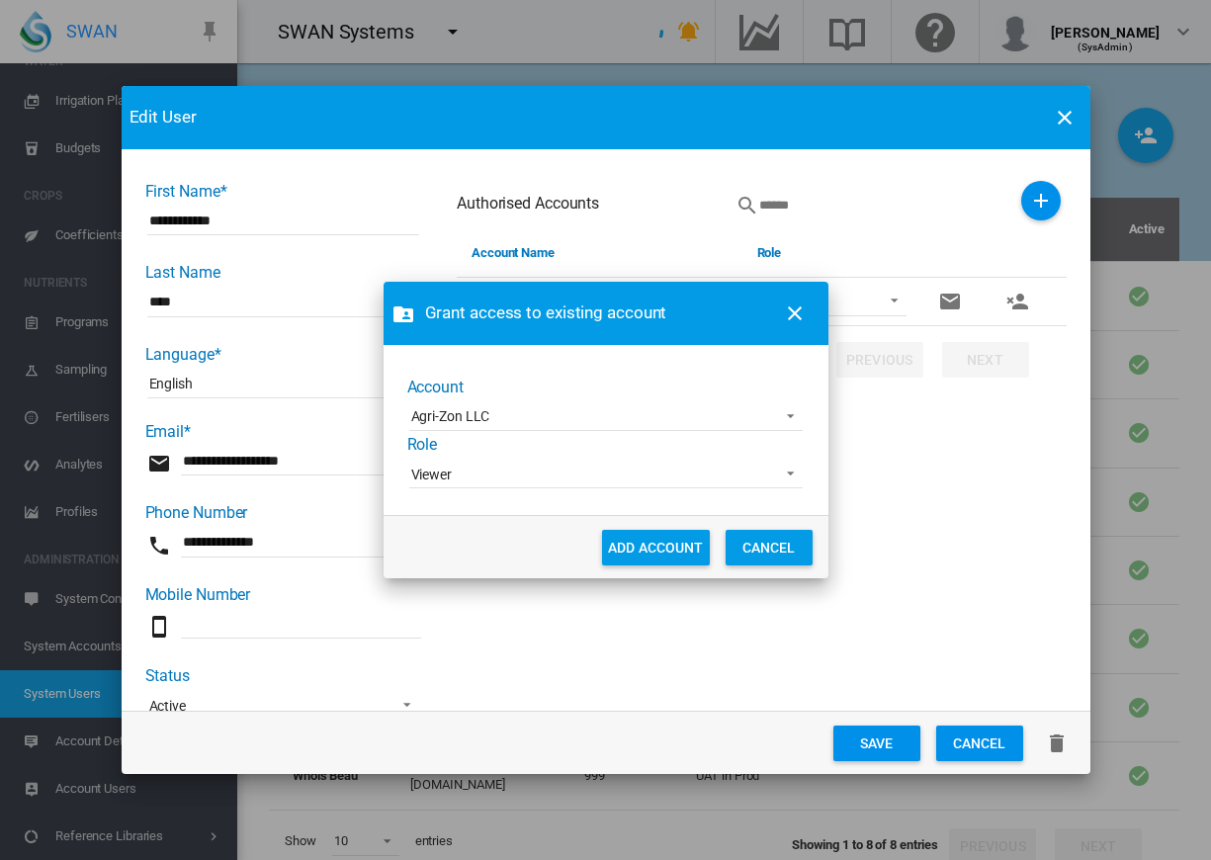
click at [526, 472] on span "Viewer" at bounding box center [590, 476] width 358 height 20
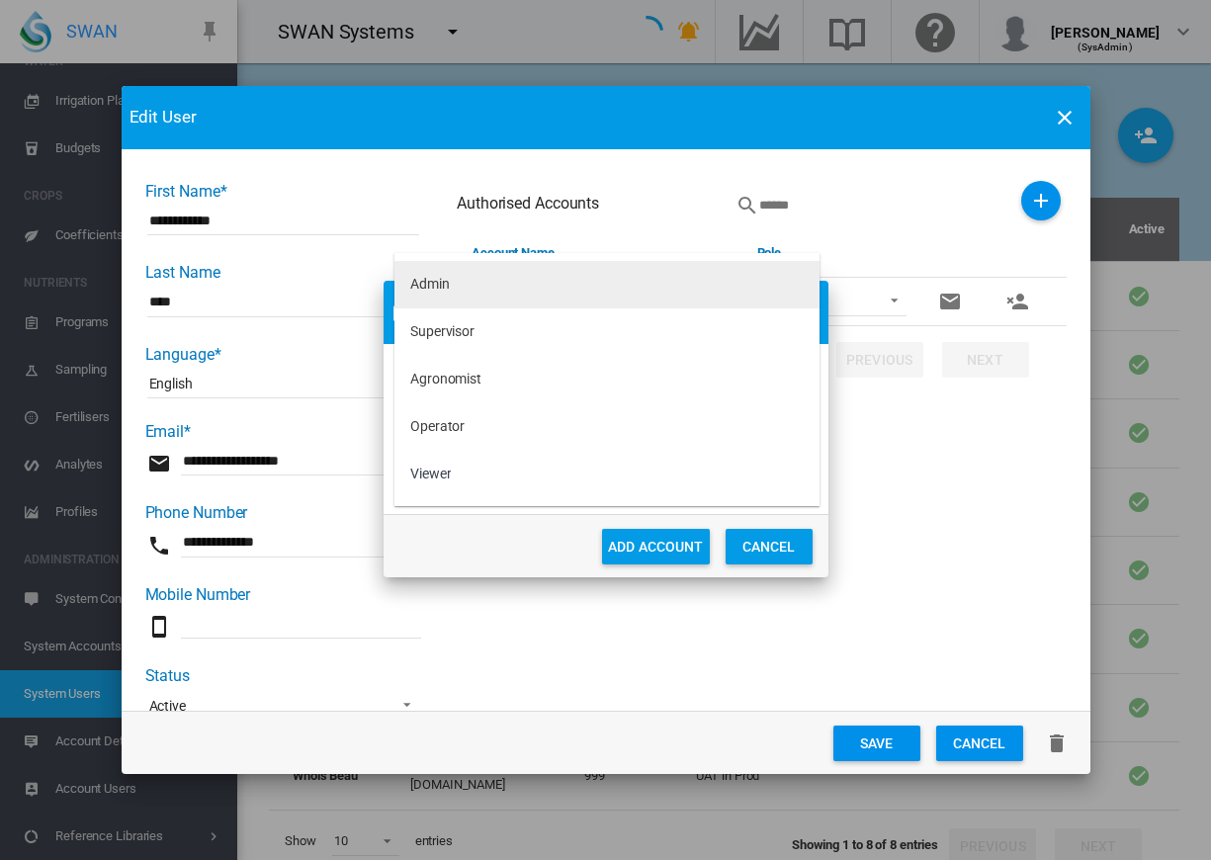
click at [424, 293] on div "Admin" at bounding box center [430, 285] width 40 height 20
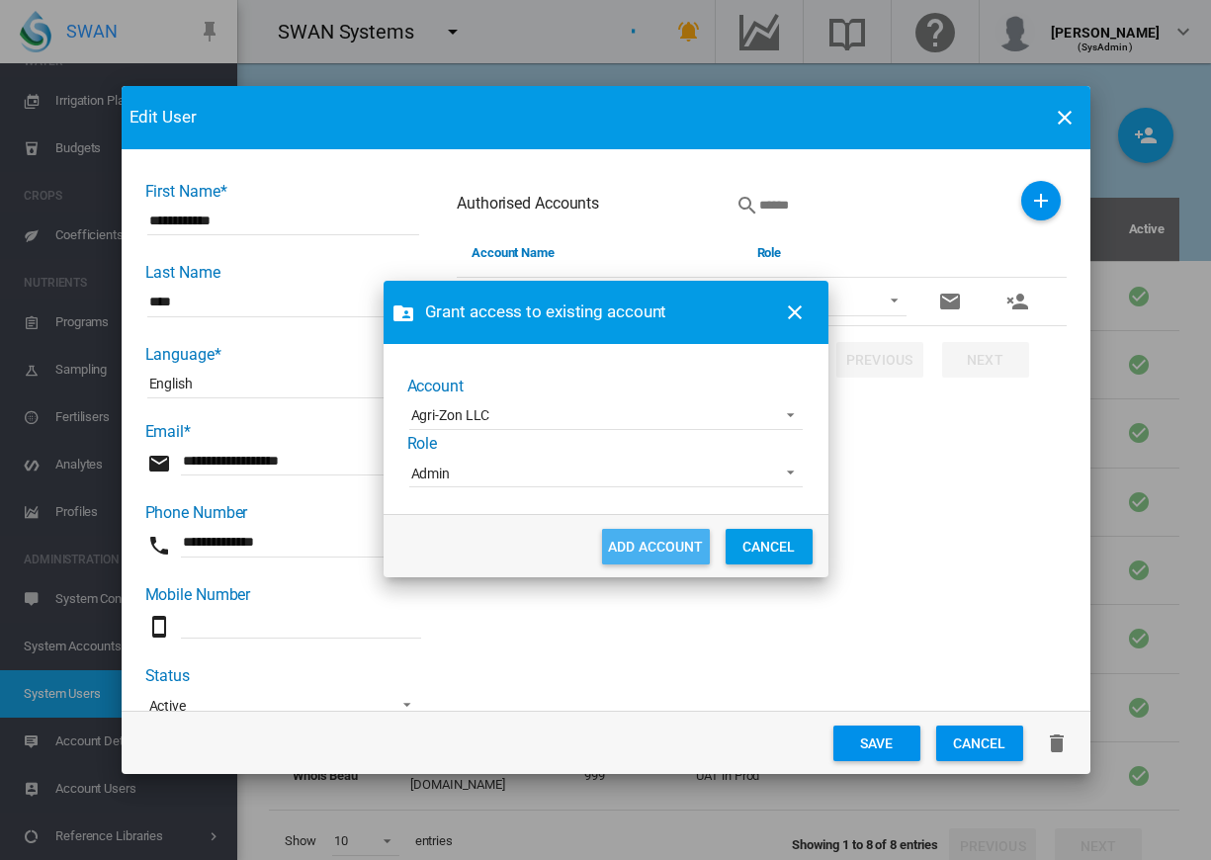
click at [667, 557] on button "ADD ACCOUNT" at bounding box center [656, 547] width 108 height 36
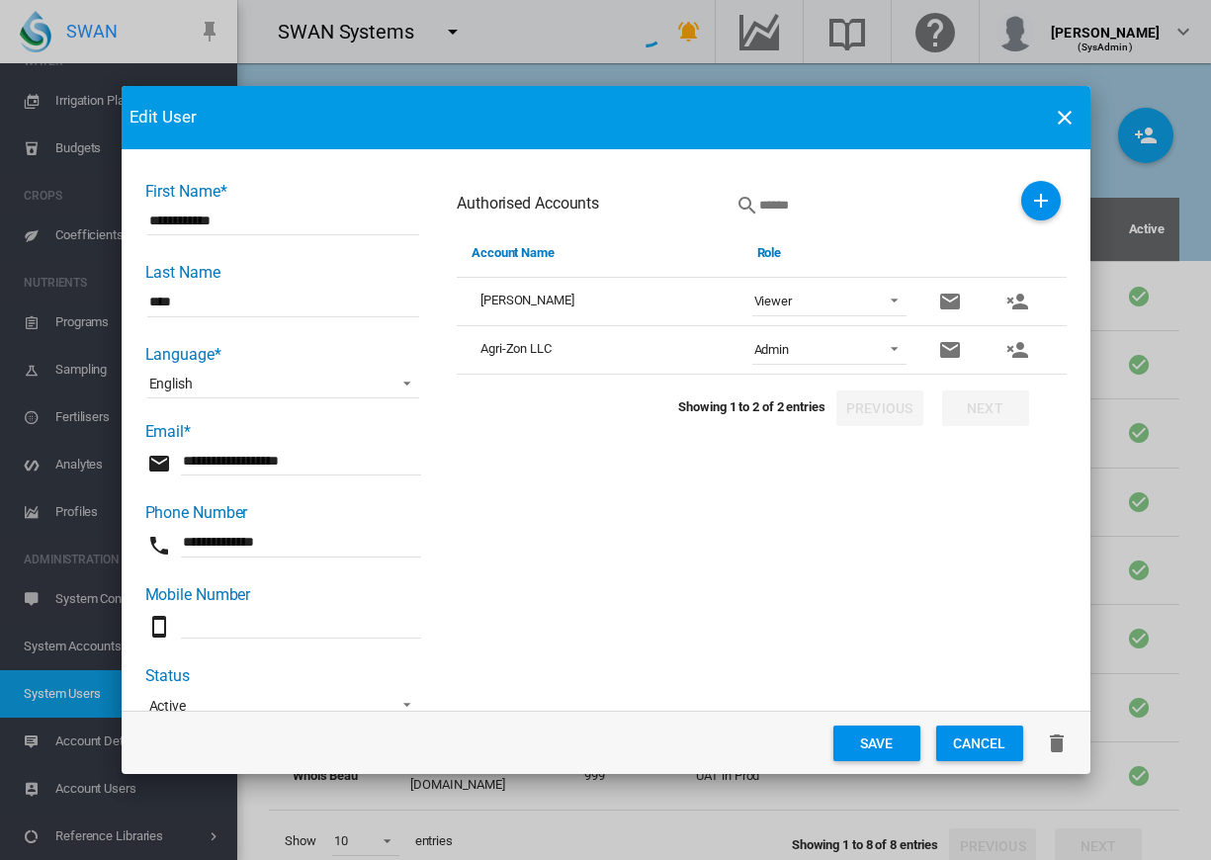
click at [880, 743] on button "Save" at bounding box center [876, 744] width 87 height 36
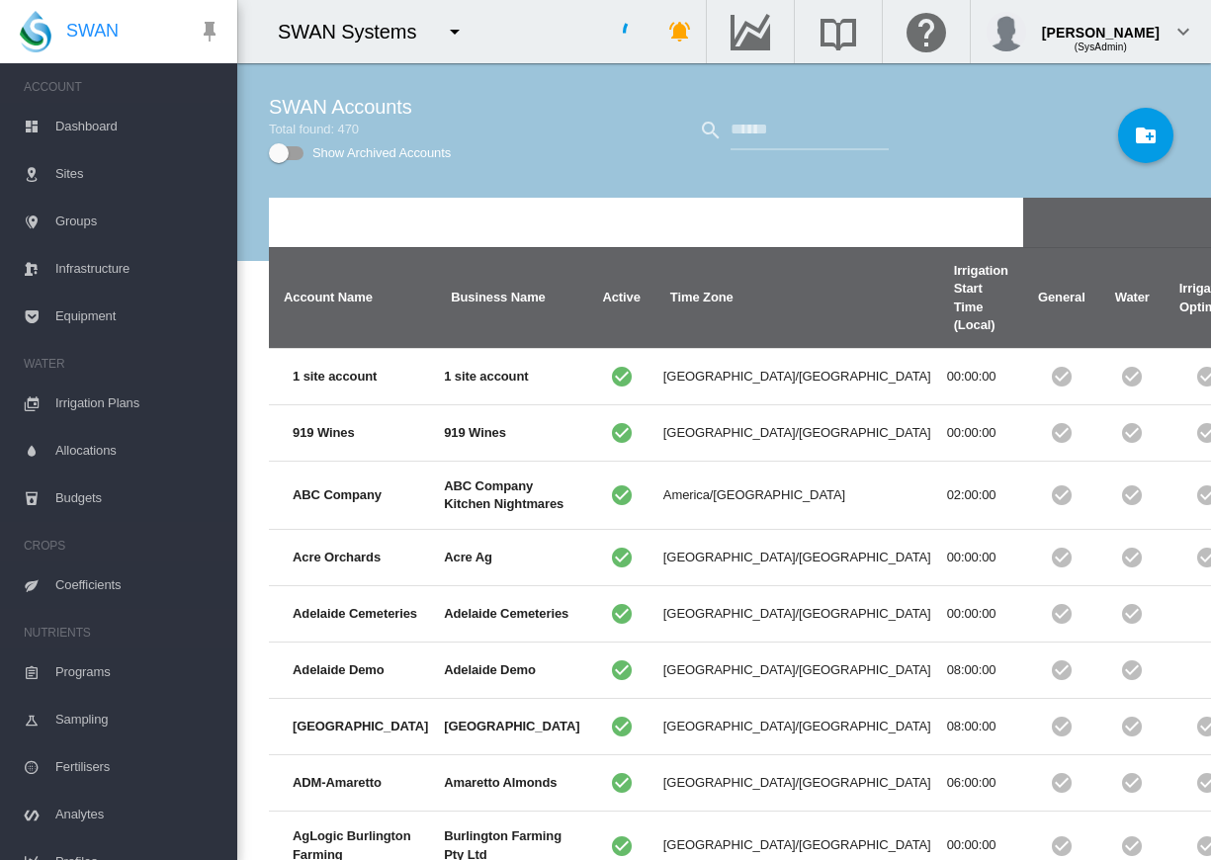
click at [447, 33] on md-icon "icon-menu-down" at bounding box center [455, 32] width 24 height 24
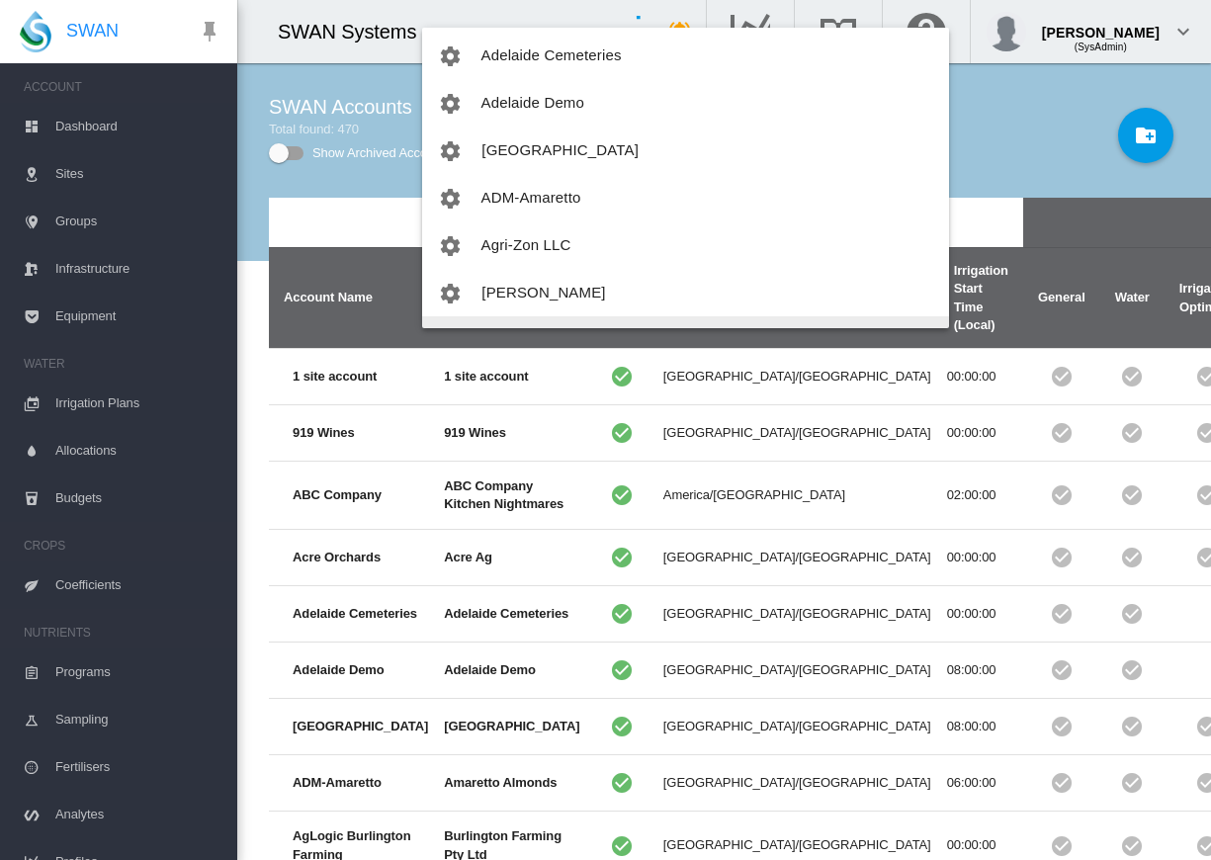
scroll to position [134, 0]
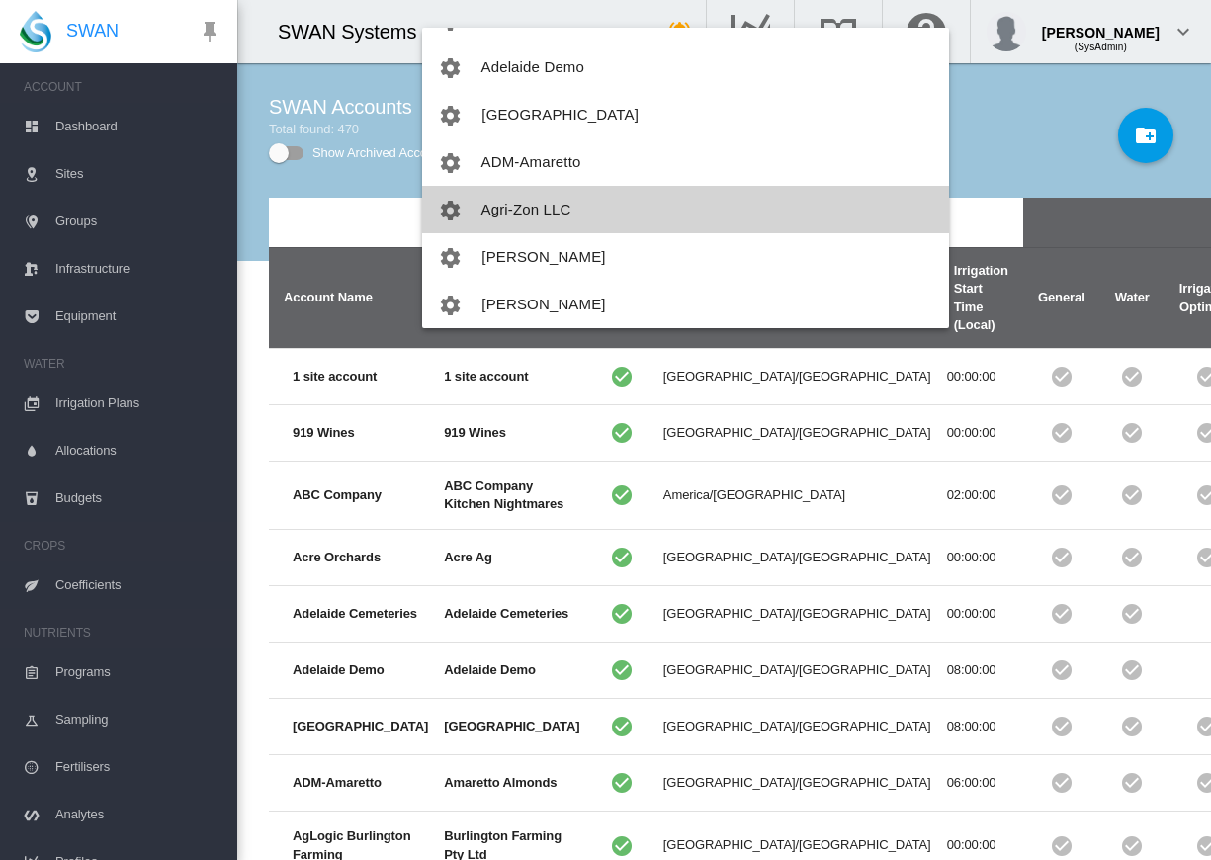
click at [535, 209] on span "Agri-Zon LLC" at bounding box center [526, 209] width 90 height 17
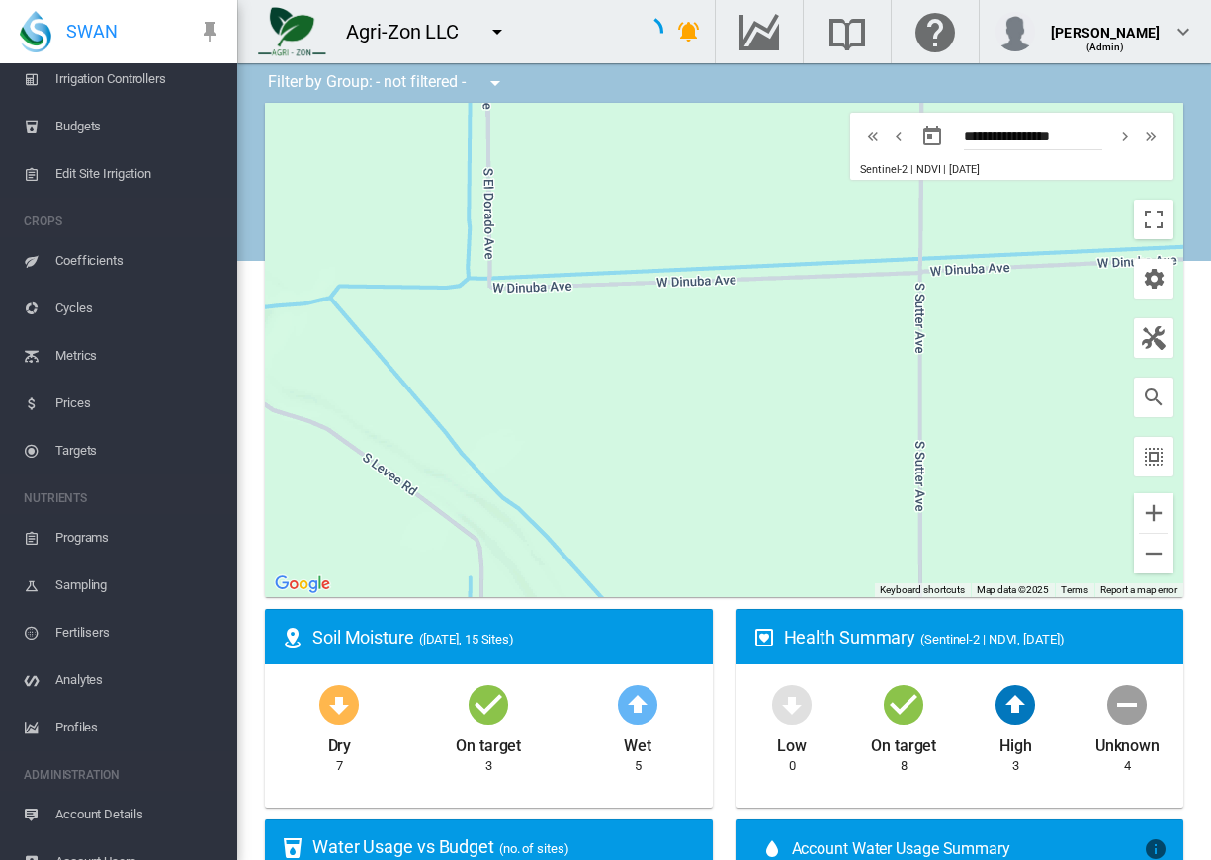
scroll to position [445, 0]
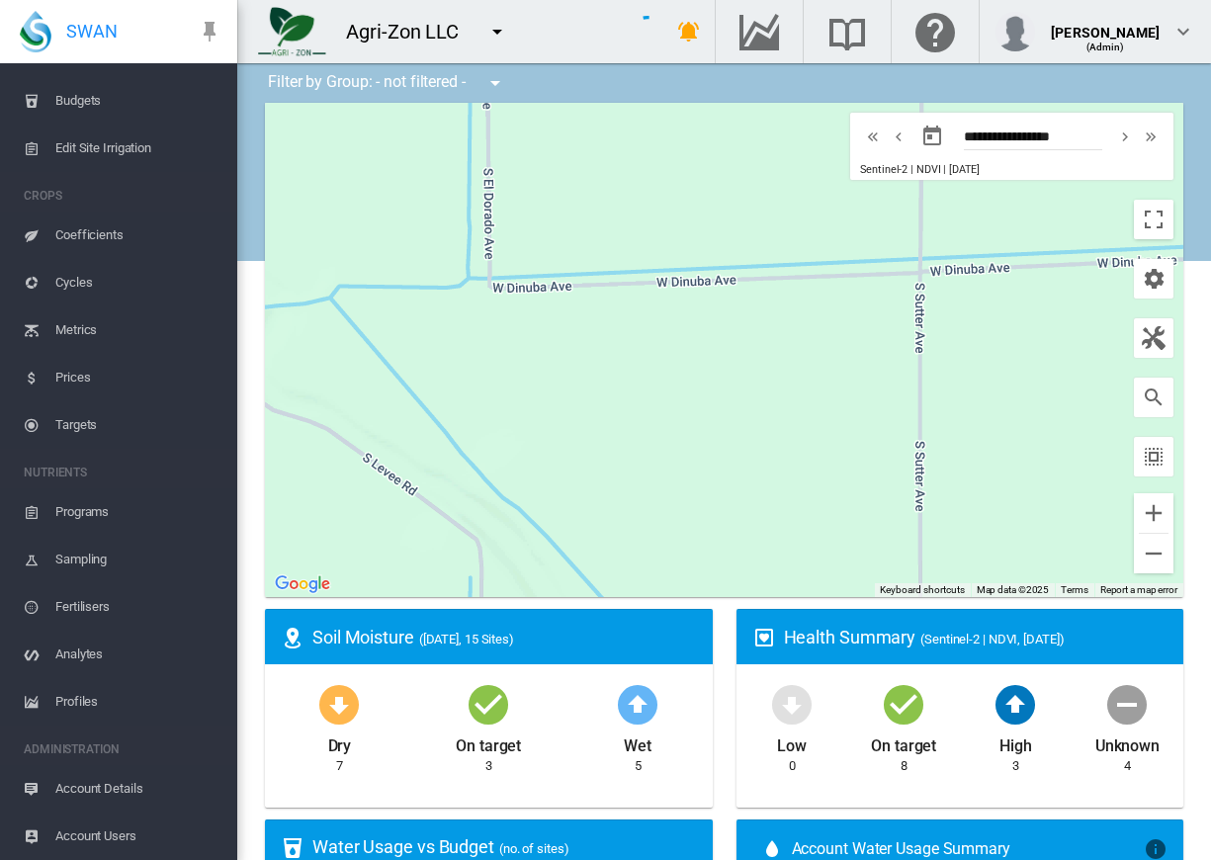
click at [88, 701] on span "Profiles" at bounding box center [138, 701] width 166 height 47
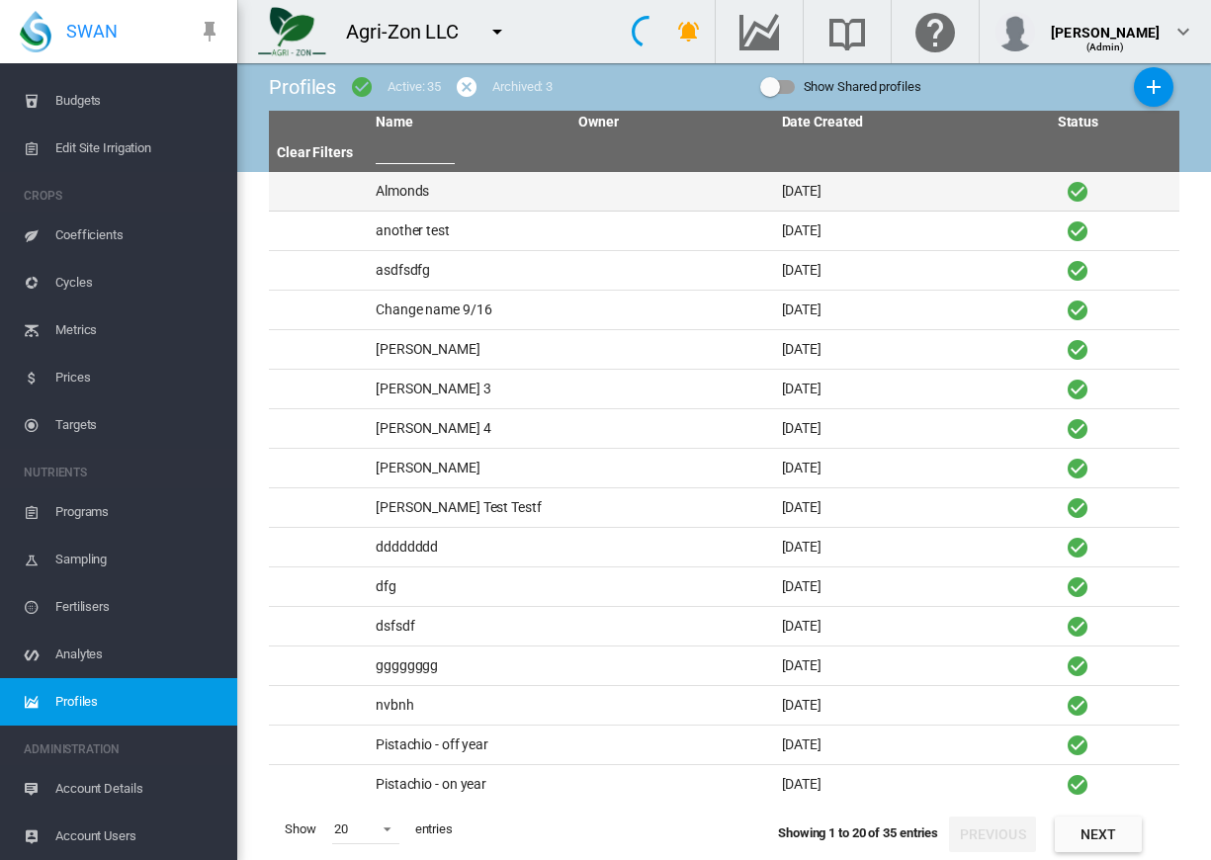
click at [405, 189] on td "Almonds" at bounding box center [469, 191] width 203 height 39
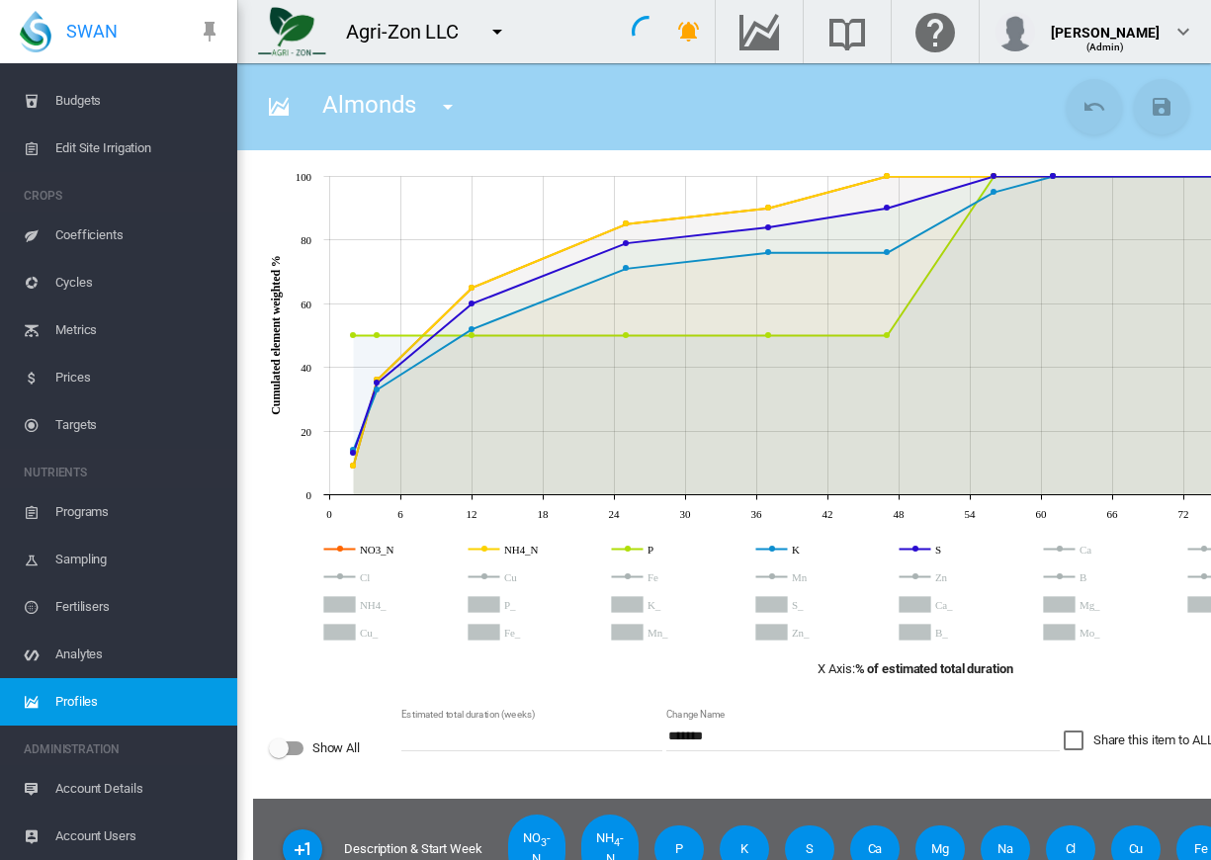
click at [207, 33] on md-icon "icon-pin" at bounding box center [210, 32] width 24 height 24
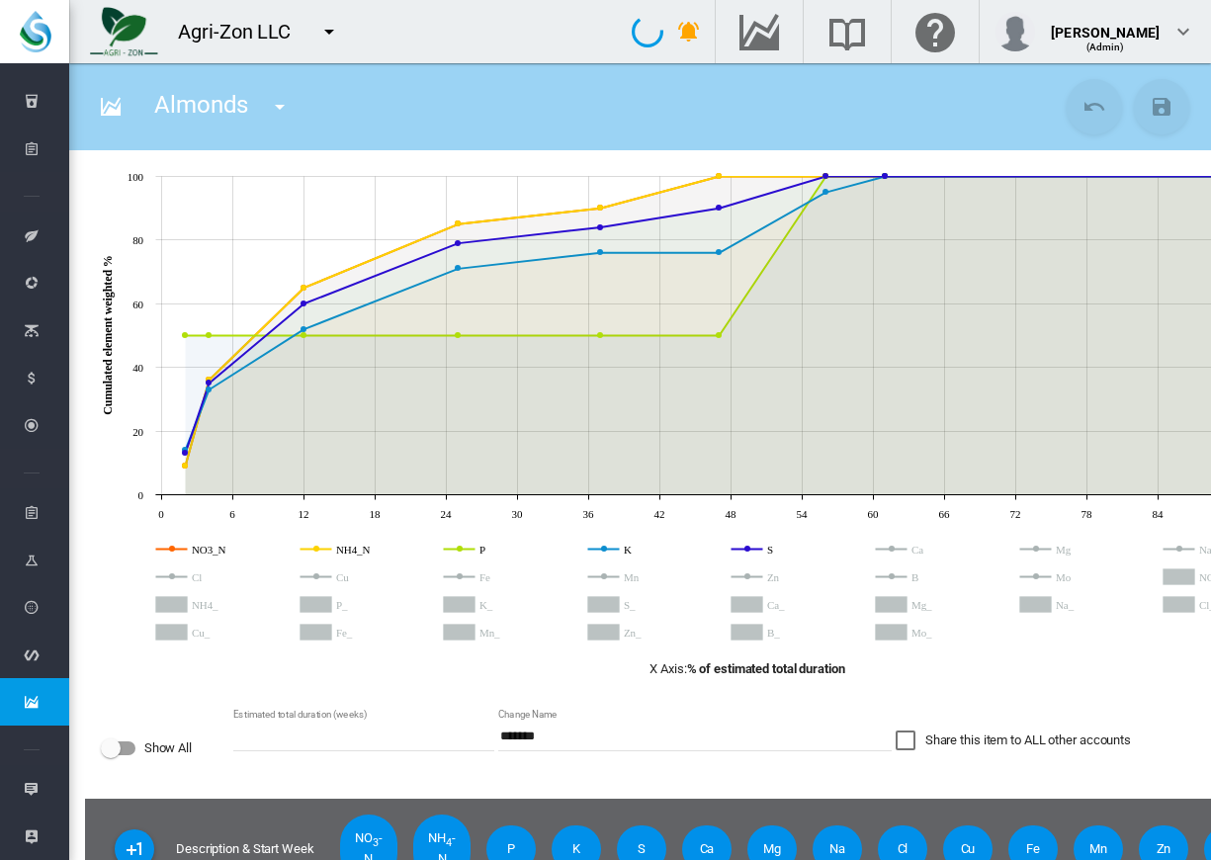
click at [606, 609] on icon "S_" at bounding box center [604, 605] width 32 height 16
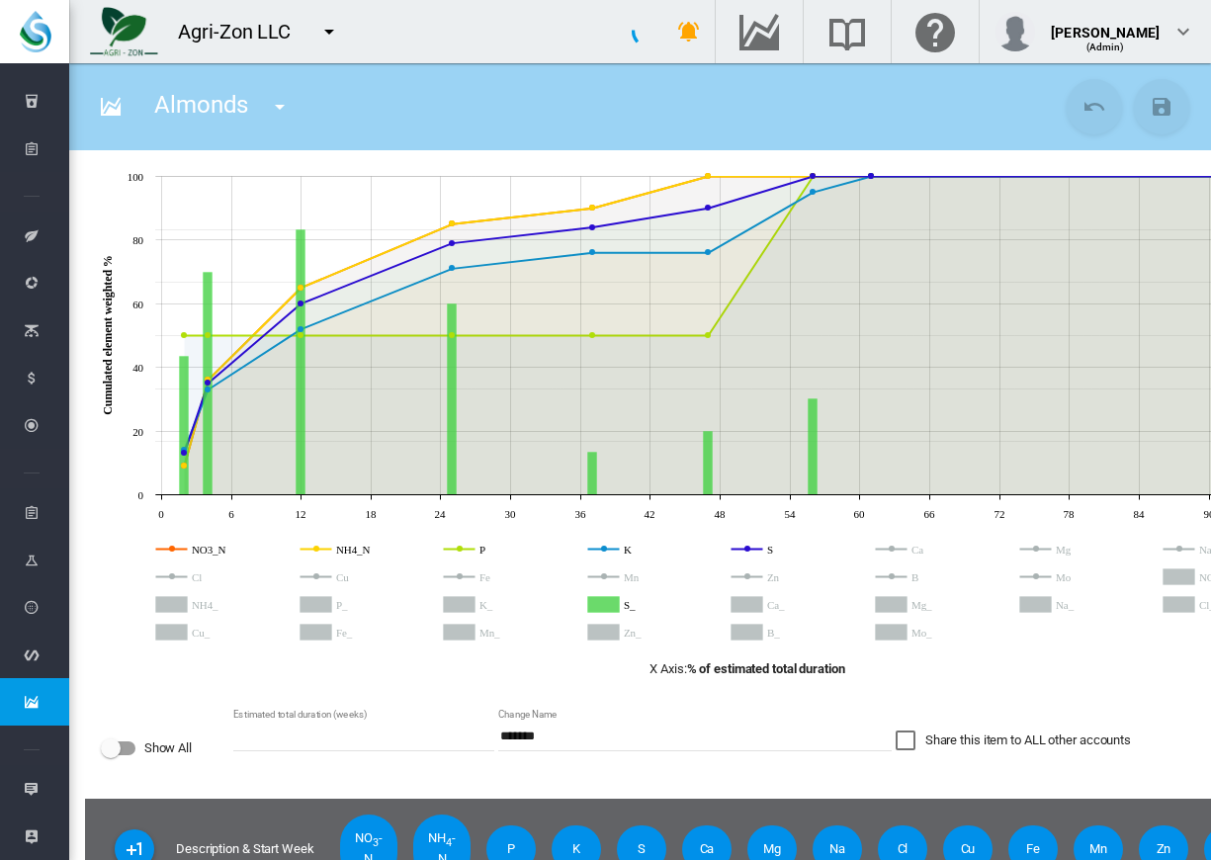
click at [606, 609] on icon "S_" at bounding box center [604, 605] width 32 height 16
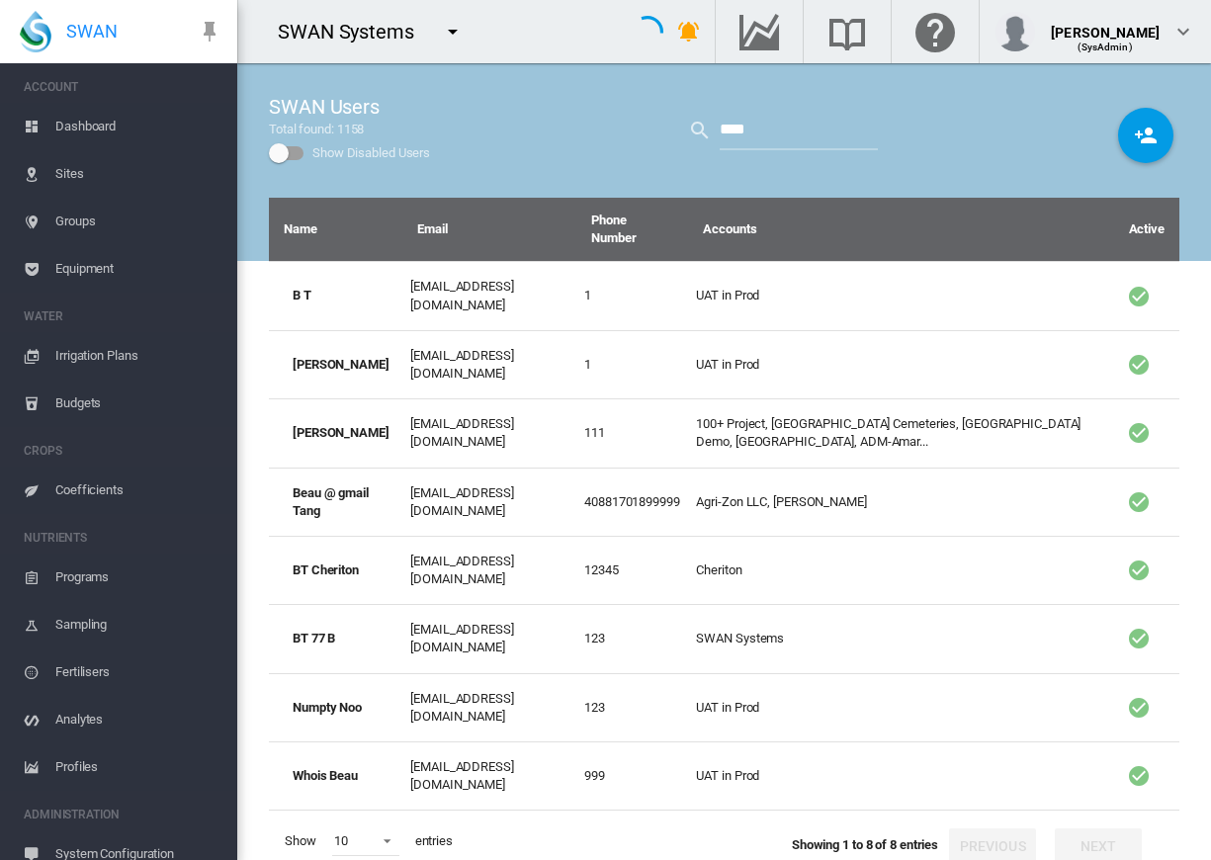
scroll to position [255, 0]
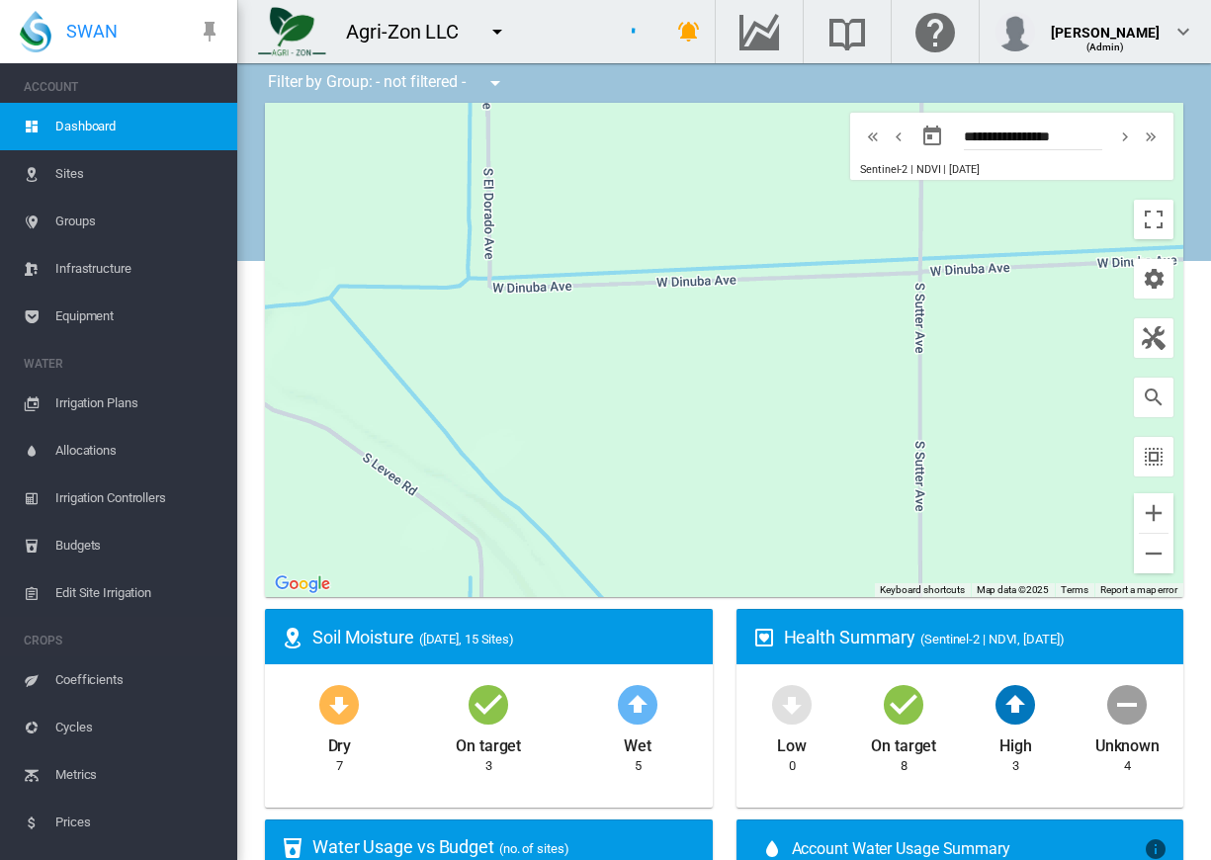
click at [94, 726] on span "Cycles" at bounding box center [138, 727] width 166 height 47
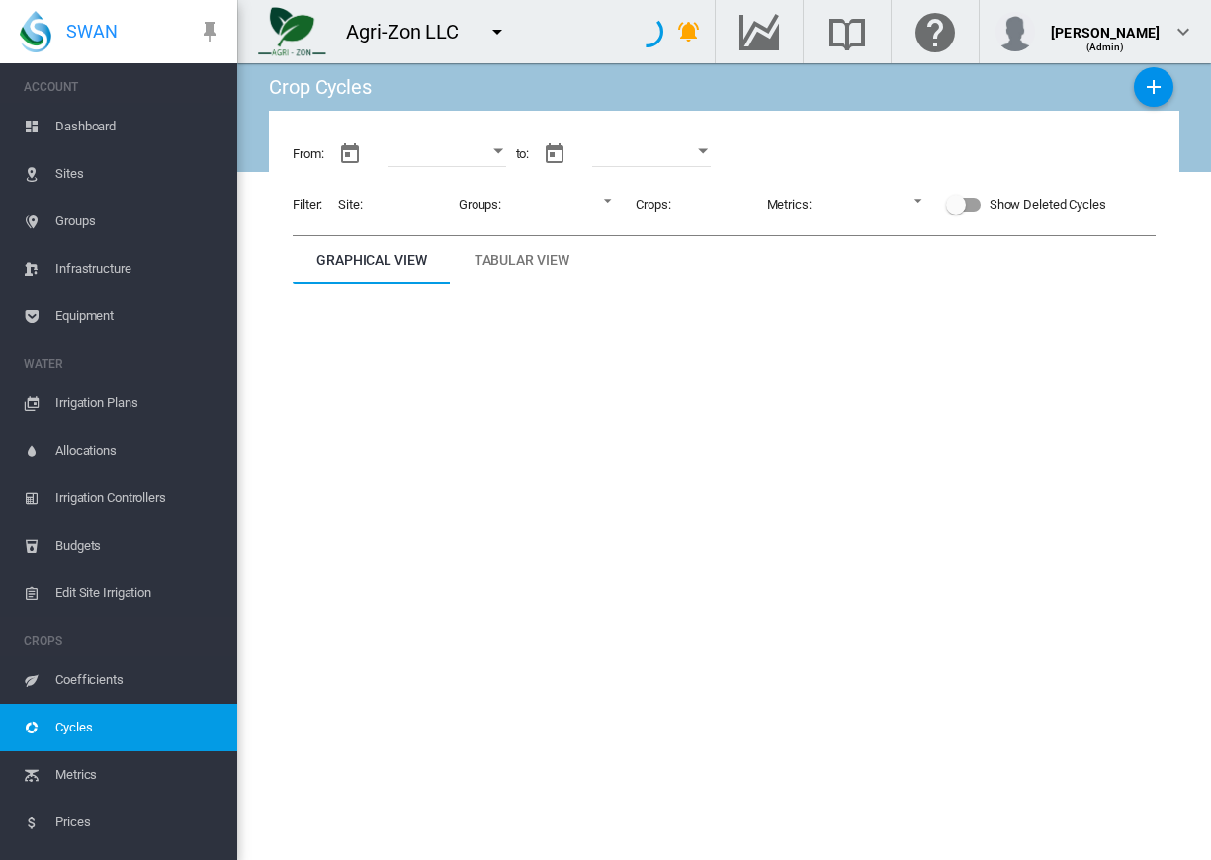
type input "**********"
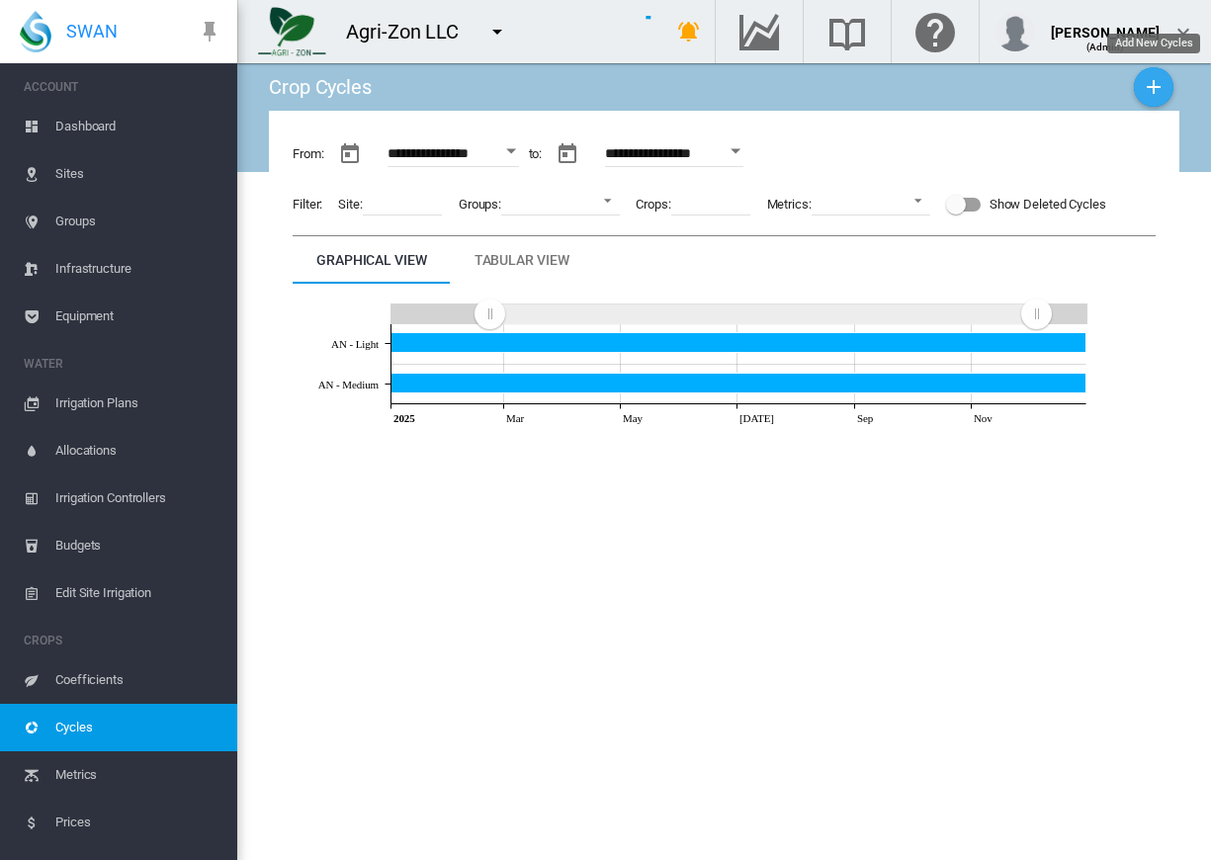
click at [1149, 91] on md-icon "icon-plus" at bounding box center [1154, 87] width 24 height 24
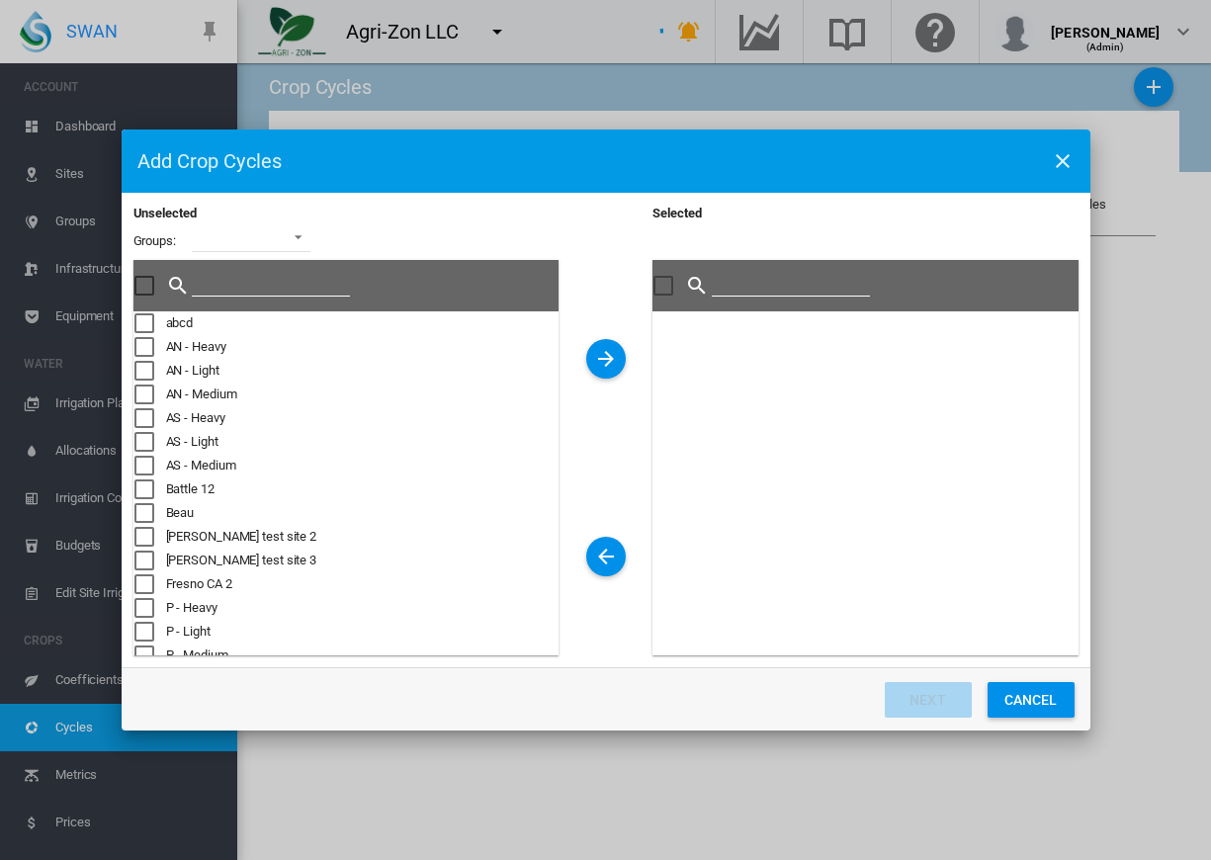
click at [148, 408] on div "Sites Cycle ..." at bounding box center [144, 418] width 20 height 20
click at [606, 357] on md-icon "icon-arrow-right" at bounding box center [606, 359] width 24 height 24
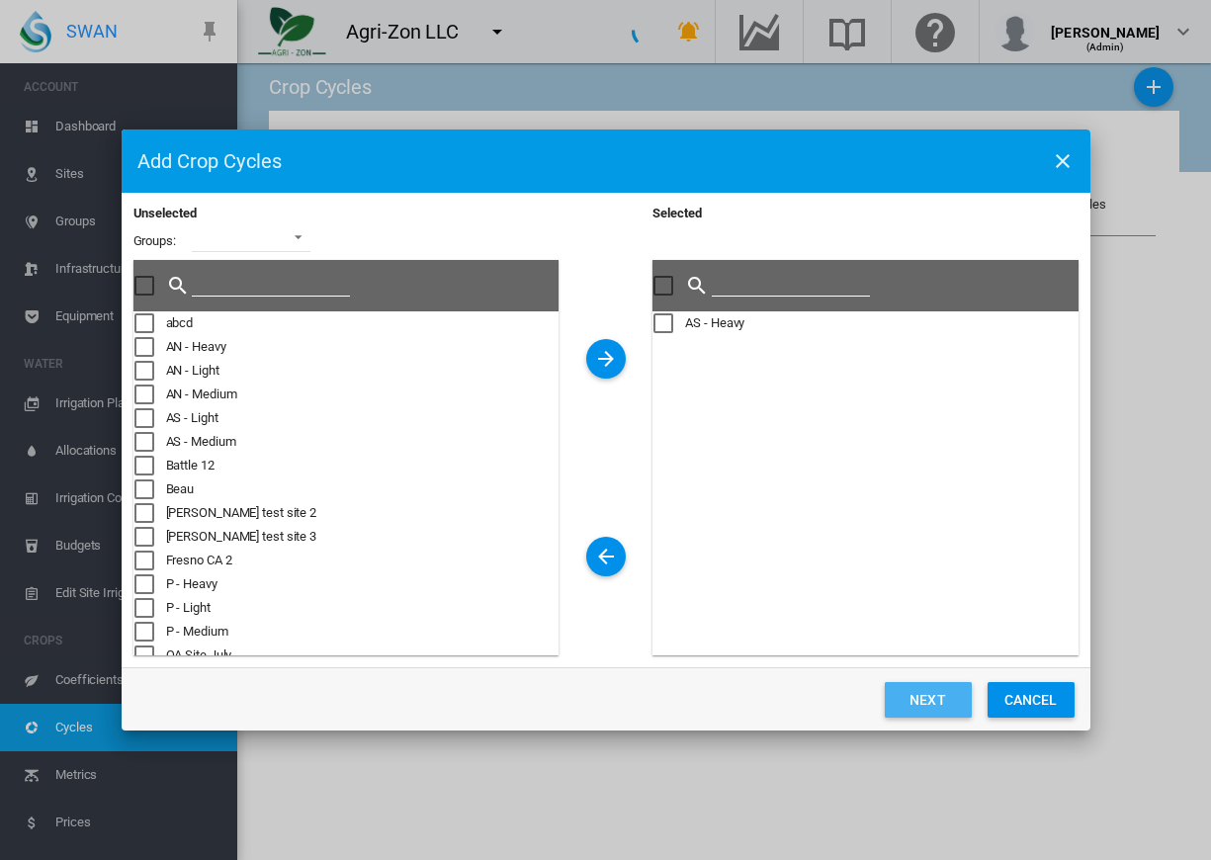
click at [930, 697] on button "Next" at bounding box center [928, 700] width 87 height 36
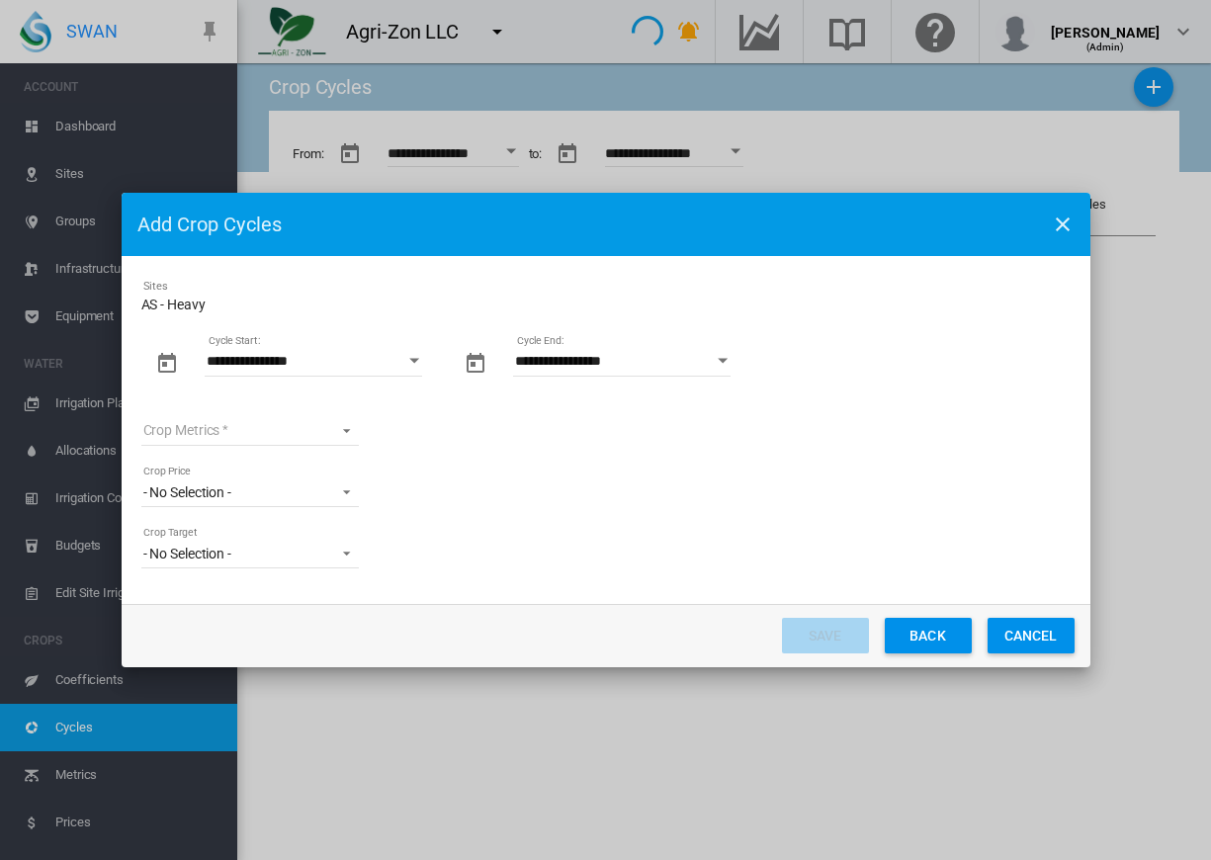
click at [1028, 629] on button "Cancel" at bounding box center [1031, 636] width 87 height 36
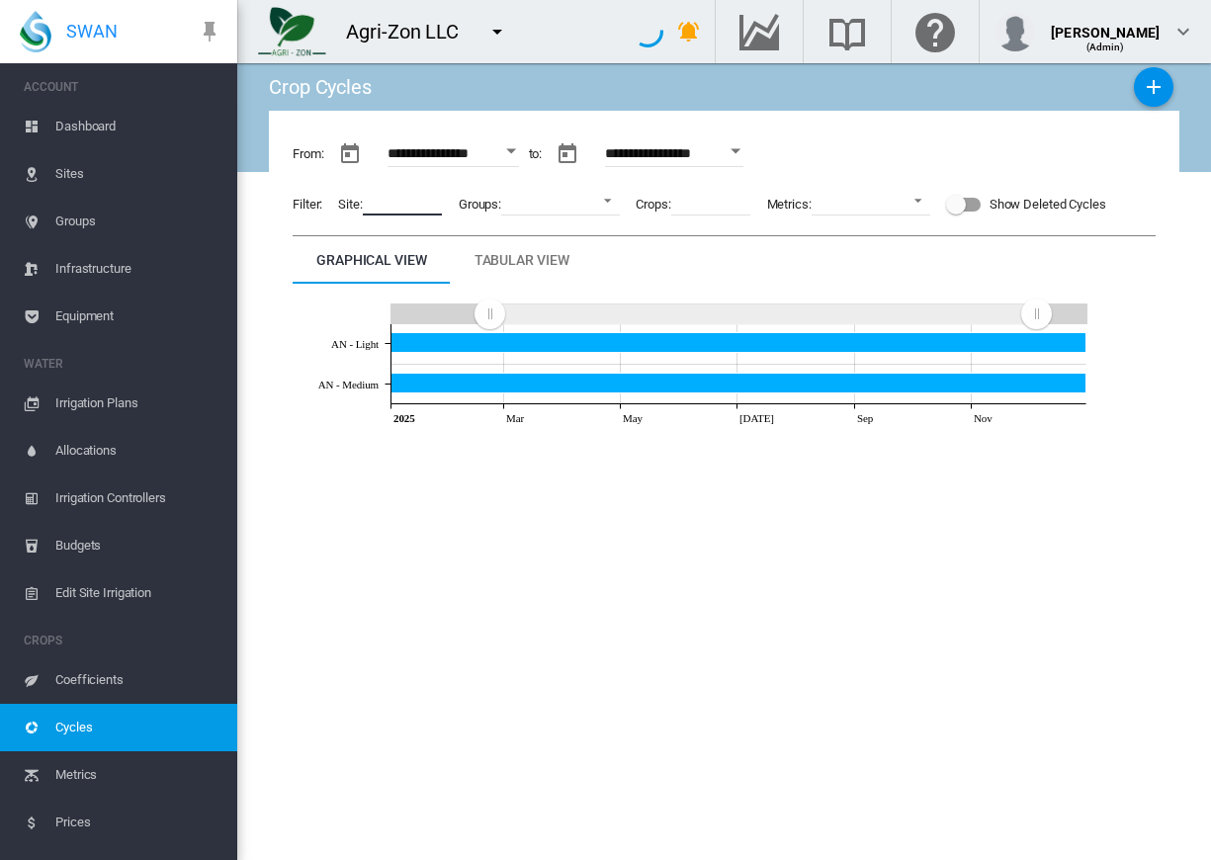
click at [429, 205] on input at bounding box center [402, 201] width 79 height 30
click at [527, 147] on button "Open calendar" at bounding box center [511, 151] width 36 height 36
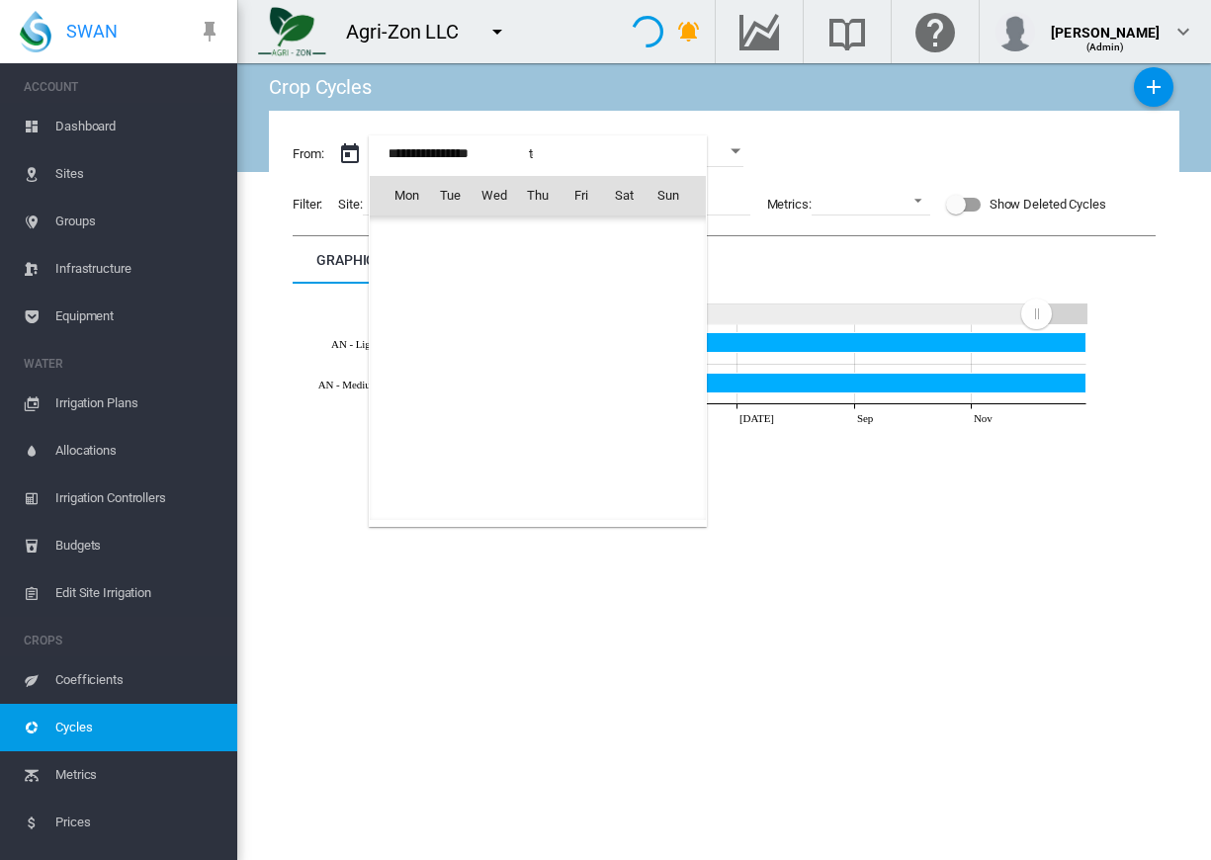
scroll to position [47160, 0]
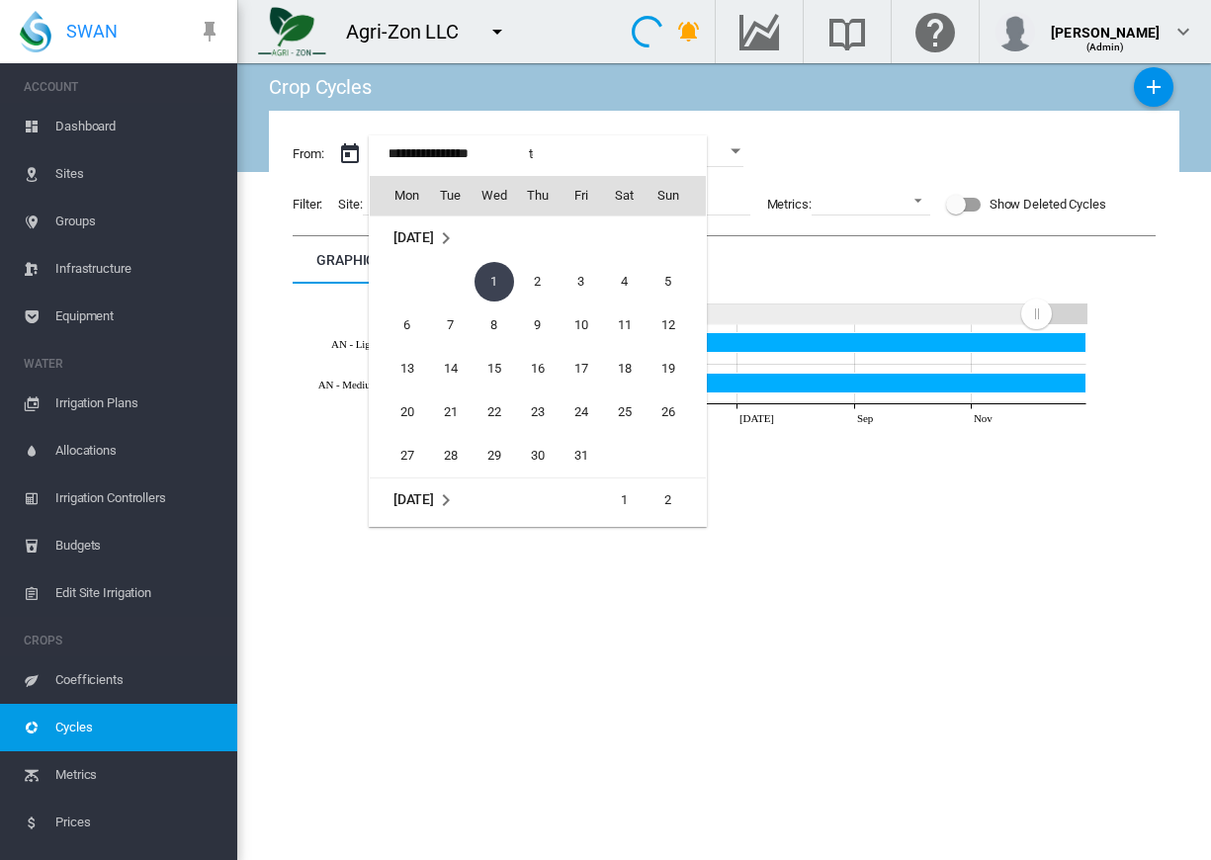
click at [434, 240] on span "Jan 2025" at bounding box center [413, 238] width 41 height 16
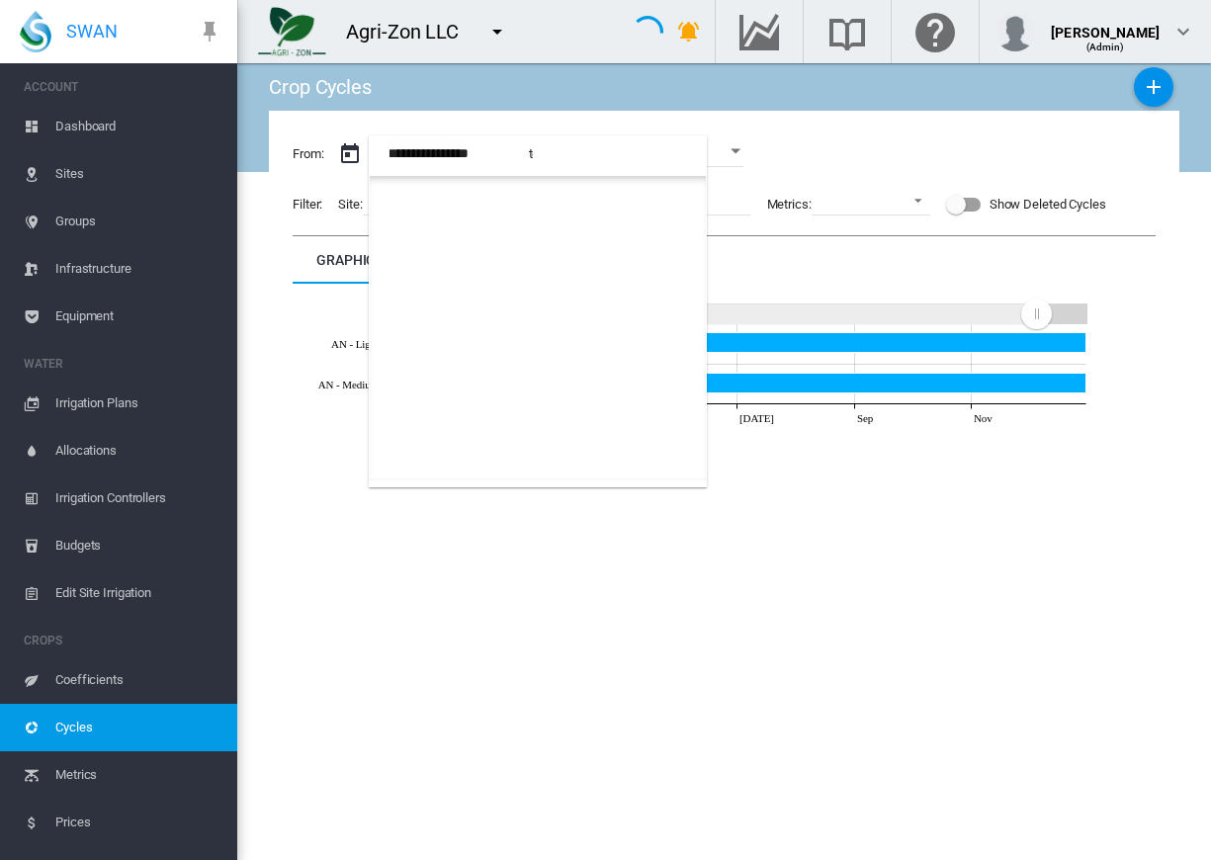
scroll to position [1088, 0]
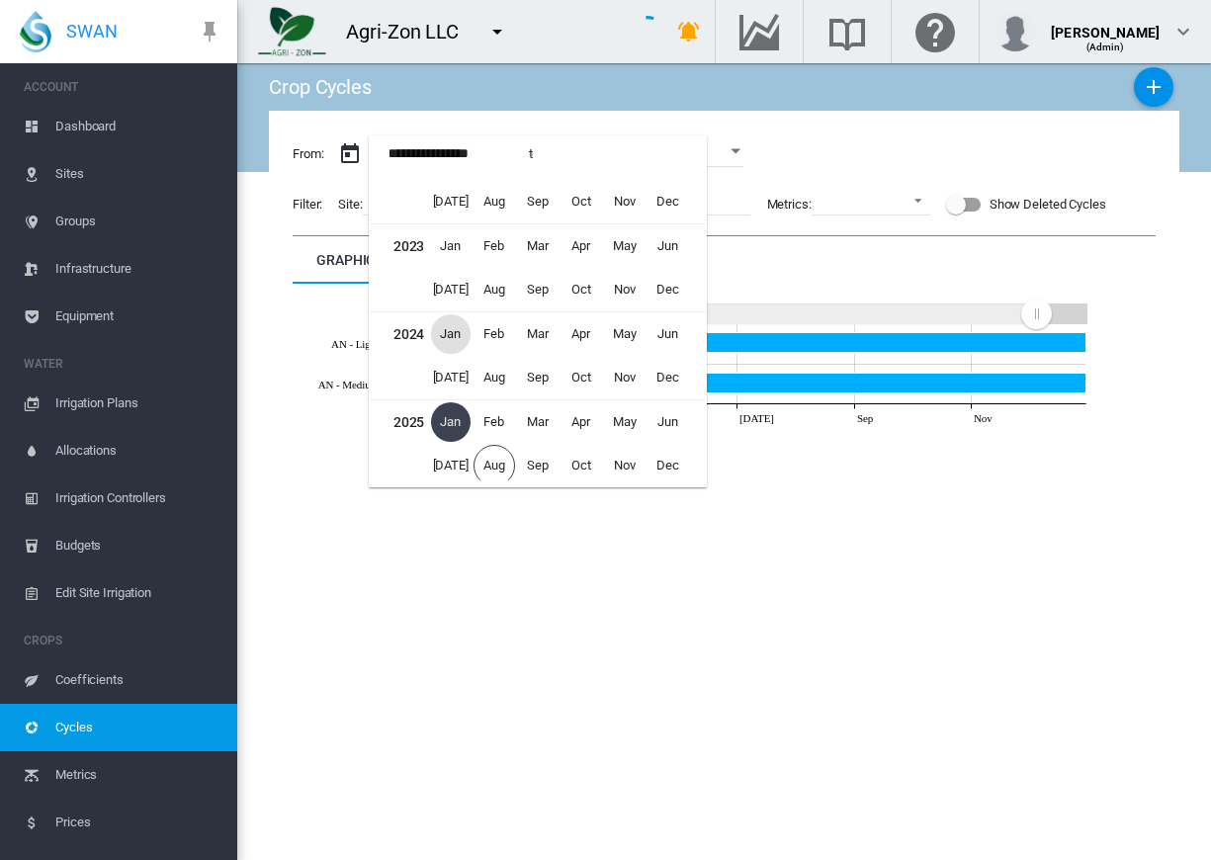
click at [461, 342] on span "Jan" at bounding box center [451, 334] width 40 height 40
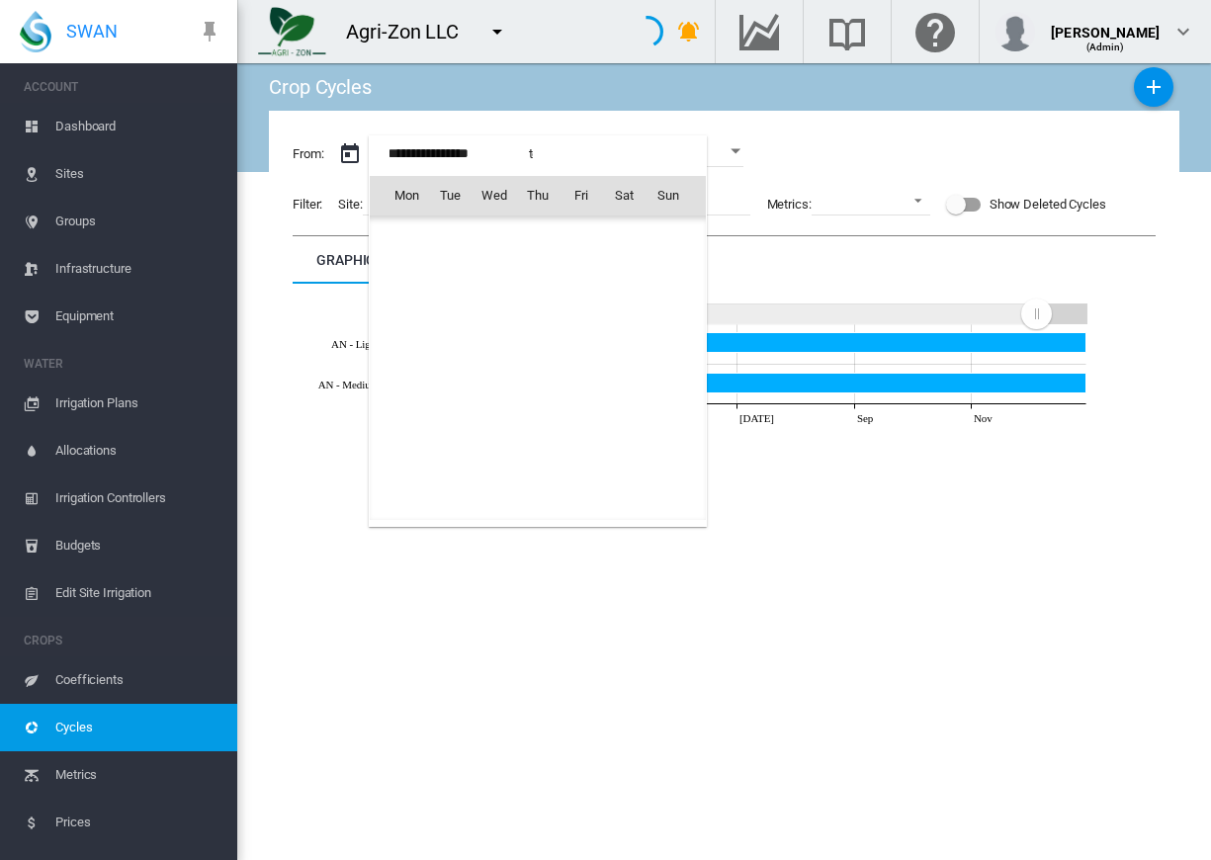
scroll to position [44016, 0]
click at [411, 283] on span "1" at bounding box center [408, 282] width 40 height 40
type input "**********"
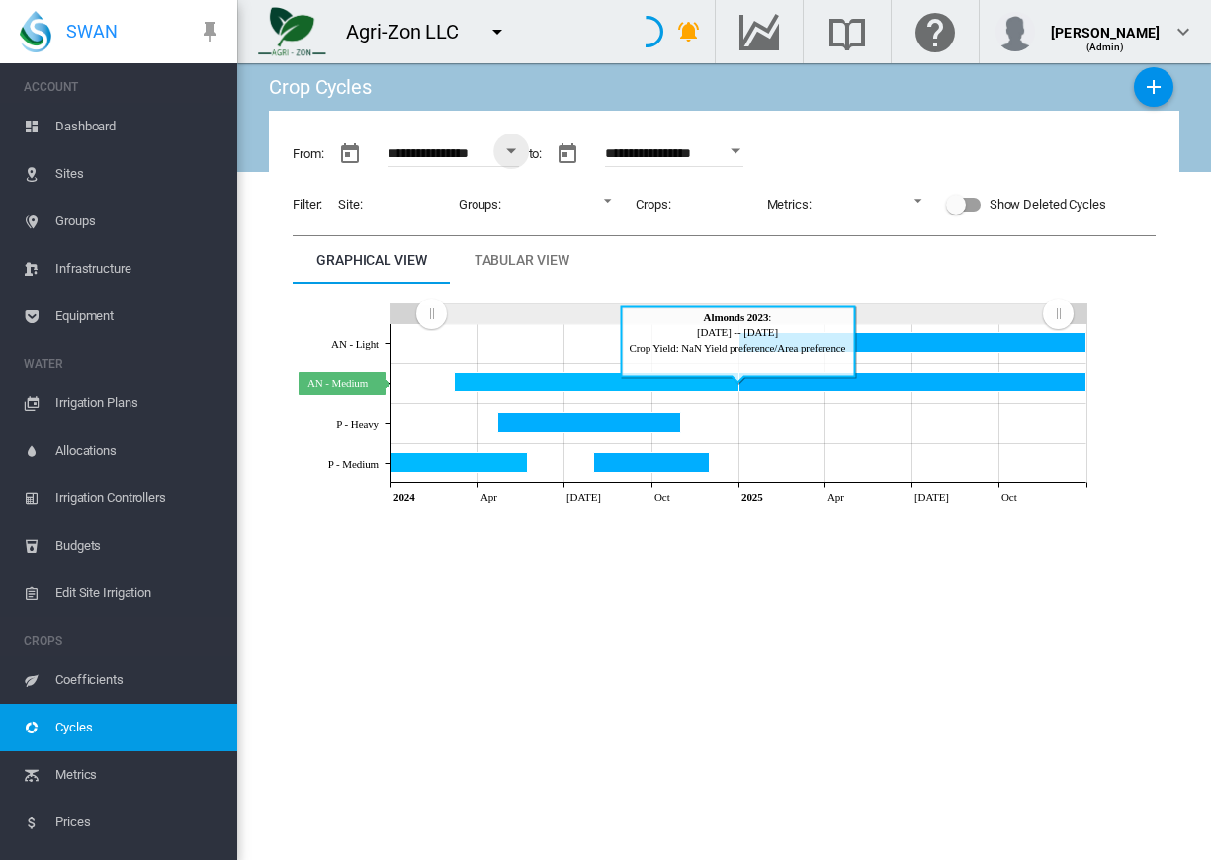
click at [543, 383] on icon "AN - Medium Dec 31, 2024" at bounding box center [597, 383] width 285 height 20
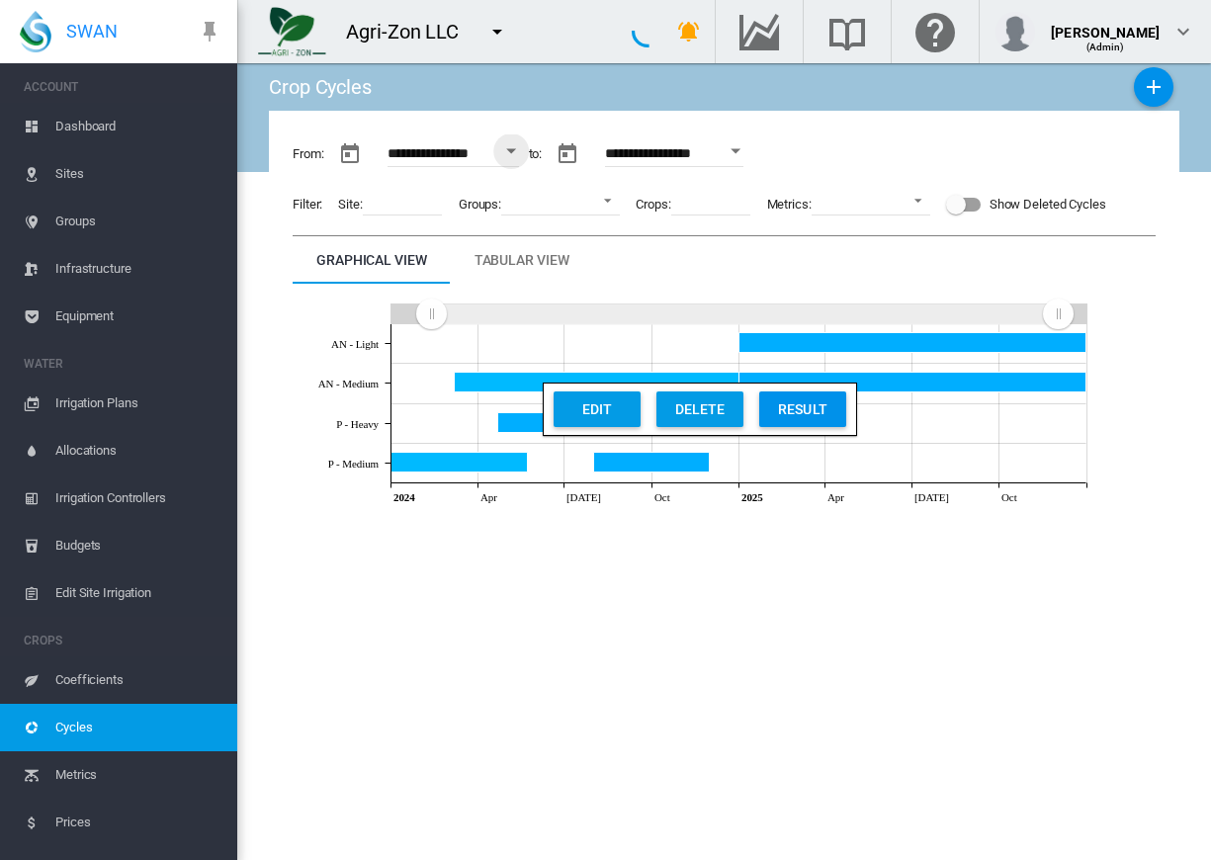
click at [799, 409] on div "Result" at bounding box center [802, 410] width 75 height 36
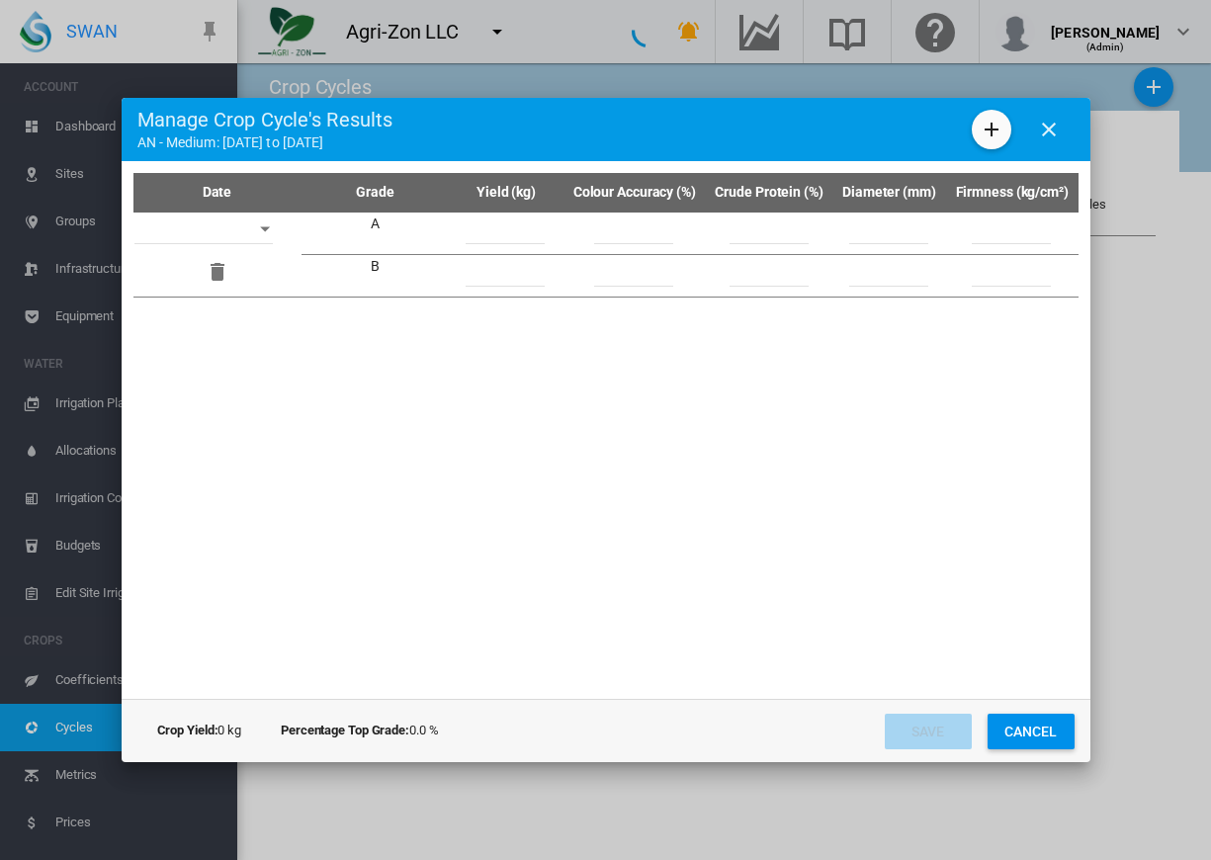
click at [264, 231] on button "Open calendar" at bounding box center [265, 230] width 36 height 36
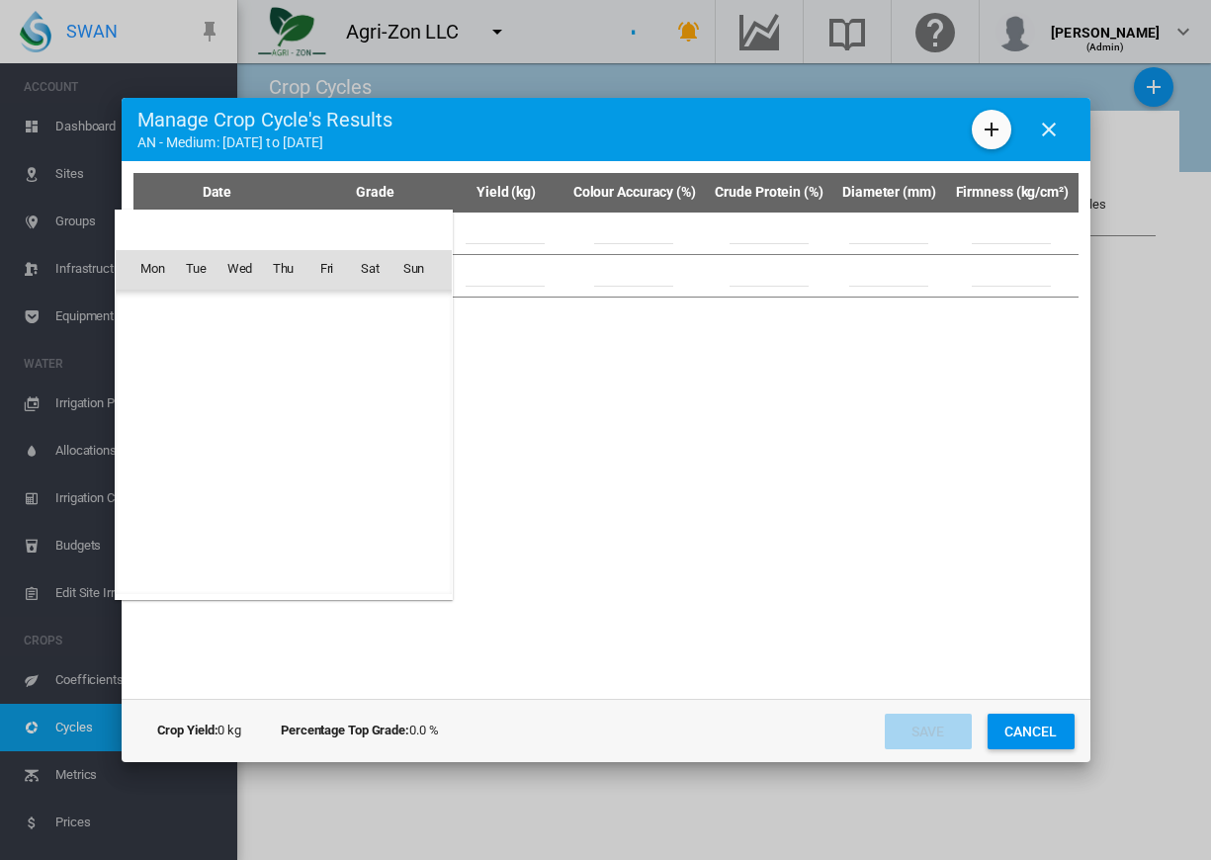
scroll to position [2360, 0]
click at [160, 305] on span "Dec 2024" at bounding box center [159, 310] width 41 height 16
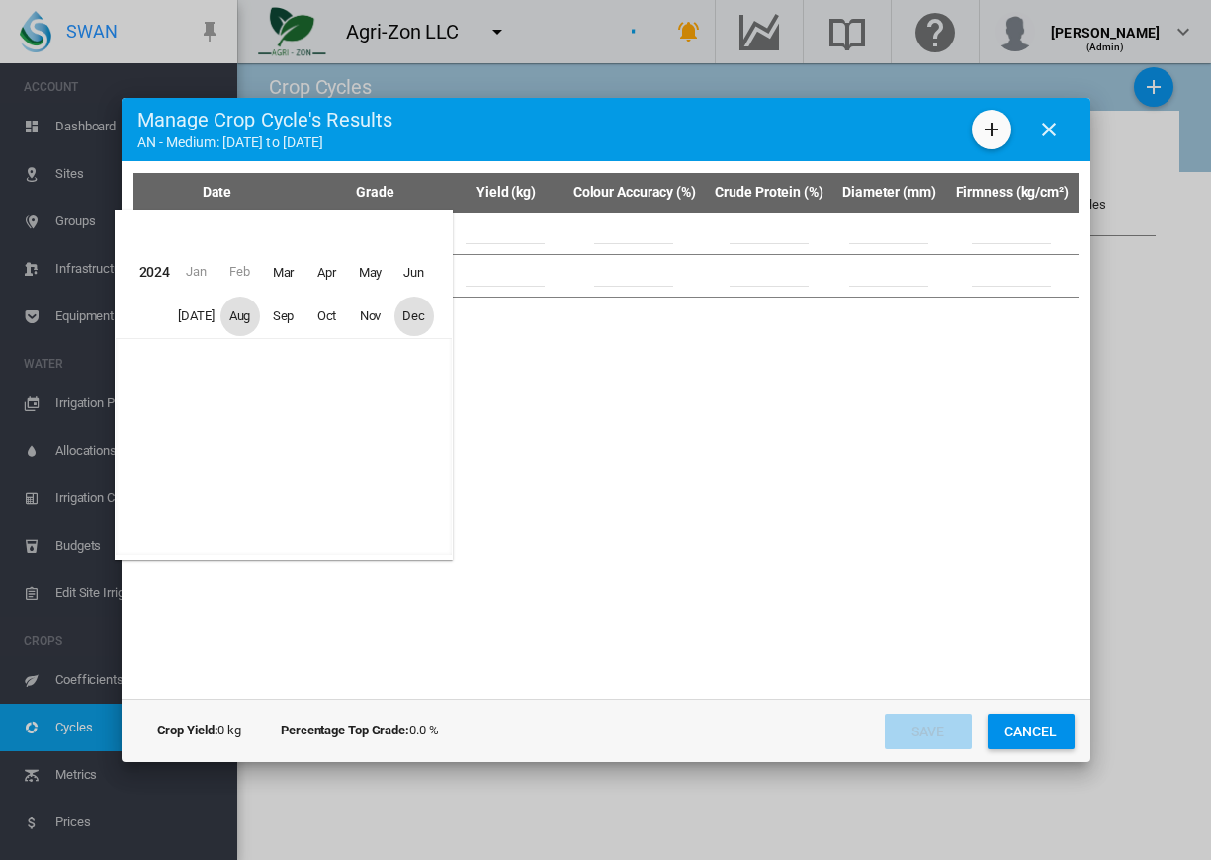
click at [247, 322] on span "Aug" at bounding box center [240, 317] width 40 height 40
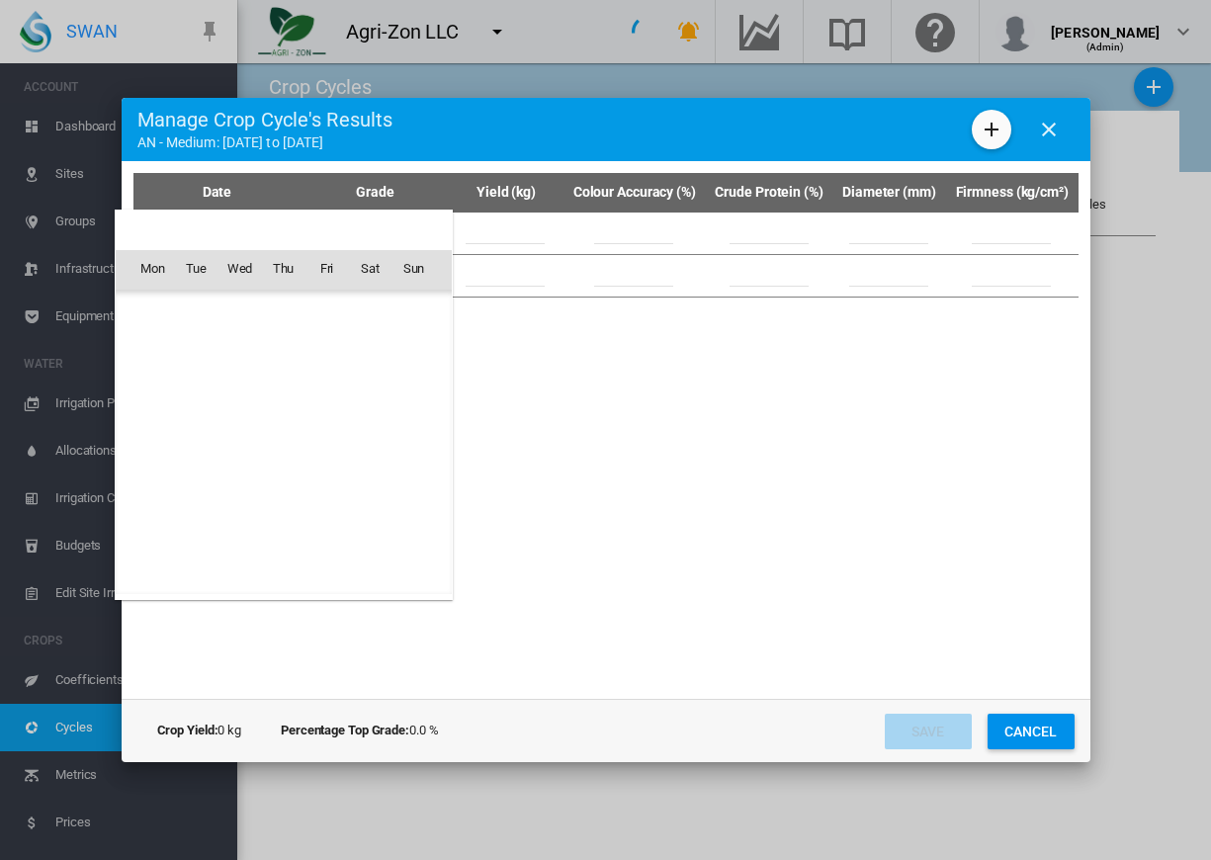
scroll to position [1310, 0]
click at [201, 397] on span "13" at bounding box center [197, 400] width 40 height 40
type input "**********"
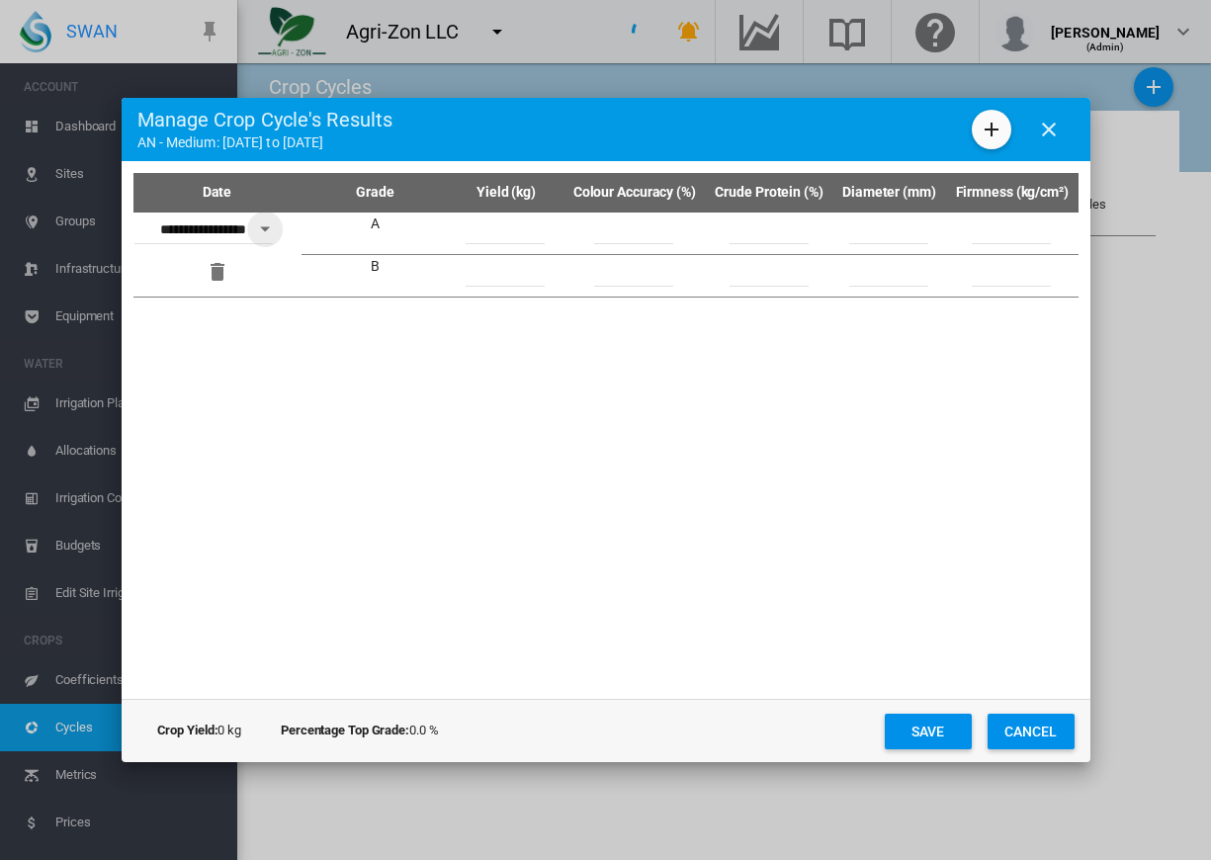
click at [469, 227] on input "Date Grade ..." at bounding box center [505, 230] width 79 height 30
type input "****"
click at [511, 274] on input "Date Grade ..." at bounding box center [505, 272] width 79 height 30
type input "****"
click at [951, 731] on button "Save" at bounding box center [928, 732] width 87 height 36
